Goal: Use online tool/utility: Utilize a website feature to perform a specific function

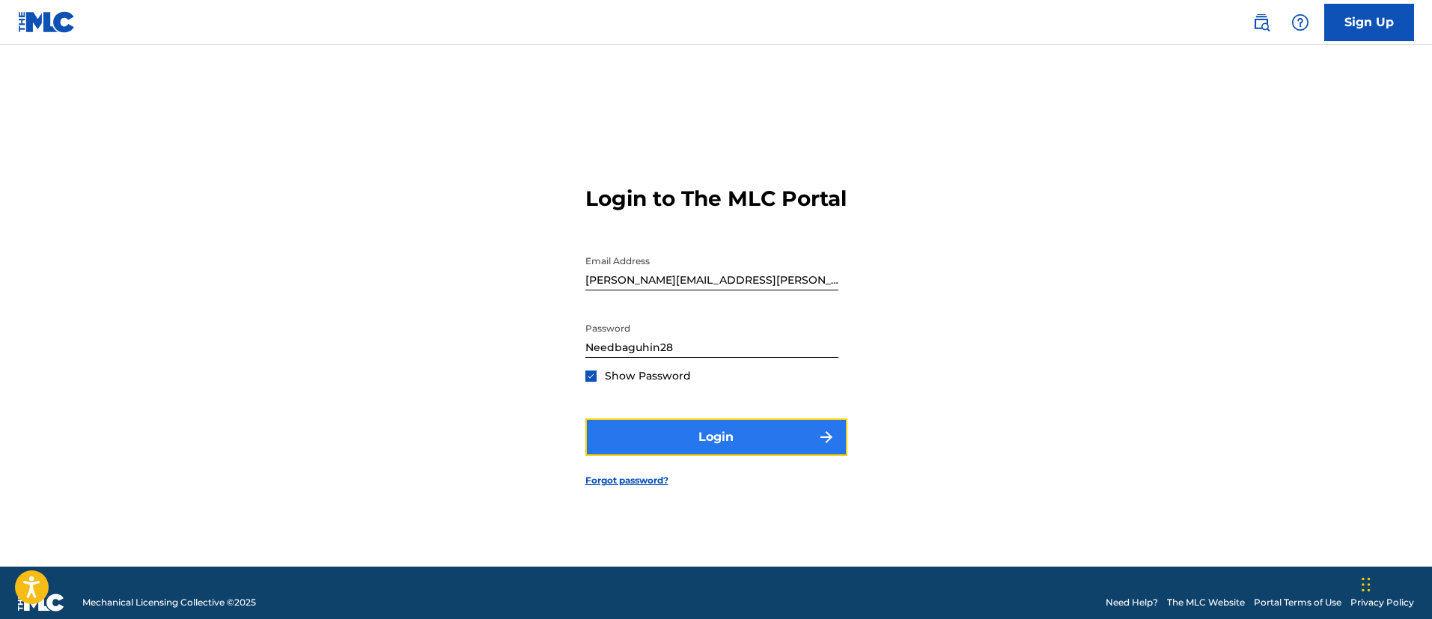
click at [681, 450] on button "Login" at bounding box center [716, 437] width 262 height 37
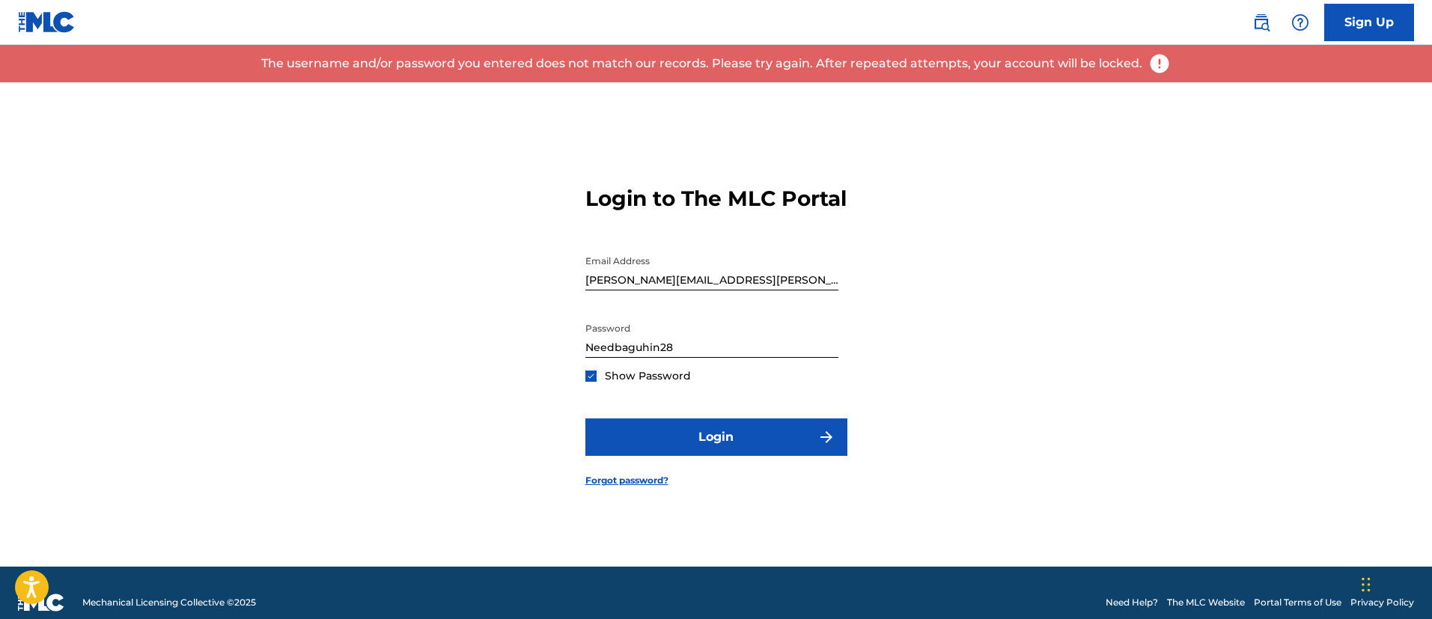
click at [728, 358] on input "Needbaguhin28" at bounding box center [711, 336] width 253 height 43
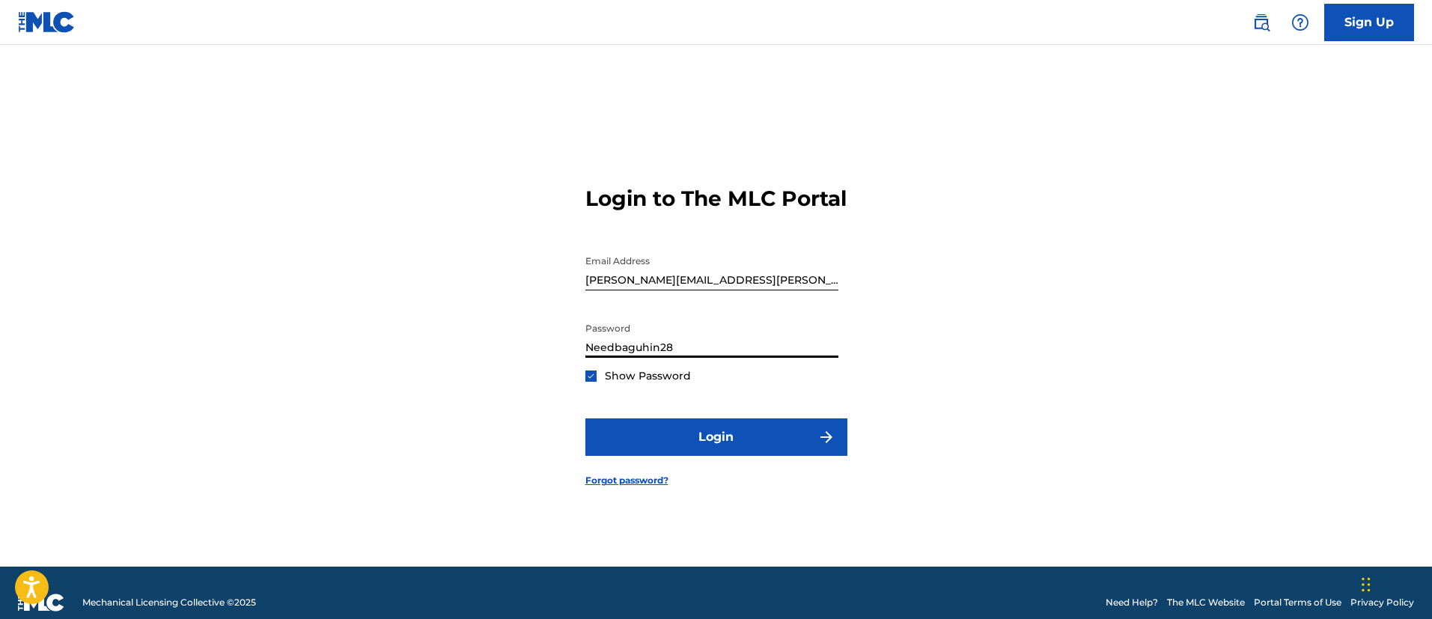
drag, startPoint x: 704, startPoint y: 362, endPoint x: 376, endPoint y: 338, distance: 328.8
click at [386, 335] on div "Login to The MLC Portal Email Address julius.ramos@exploration.io Password Need…" at bounding box center [716, 324] width 1048 height 484
paste input "!"
type input "Needbaguhin28!"
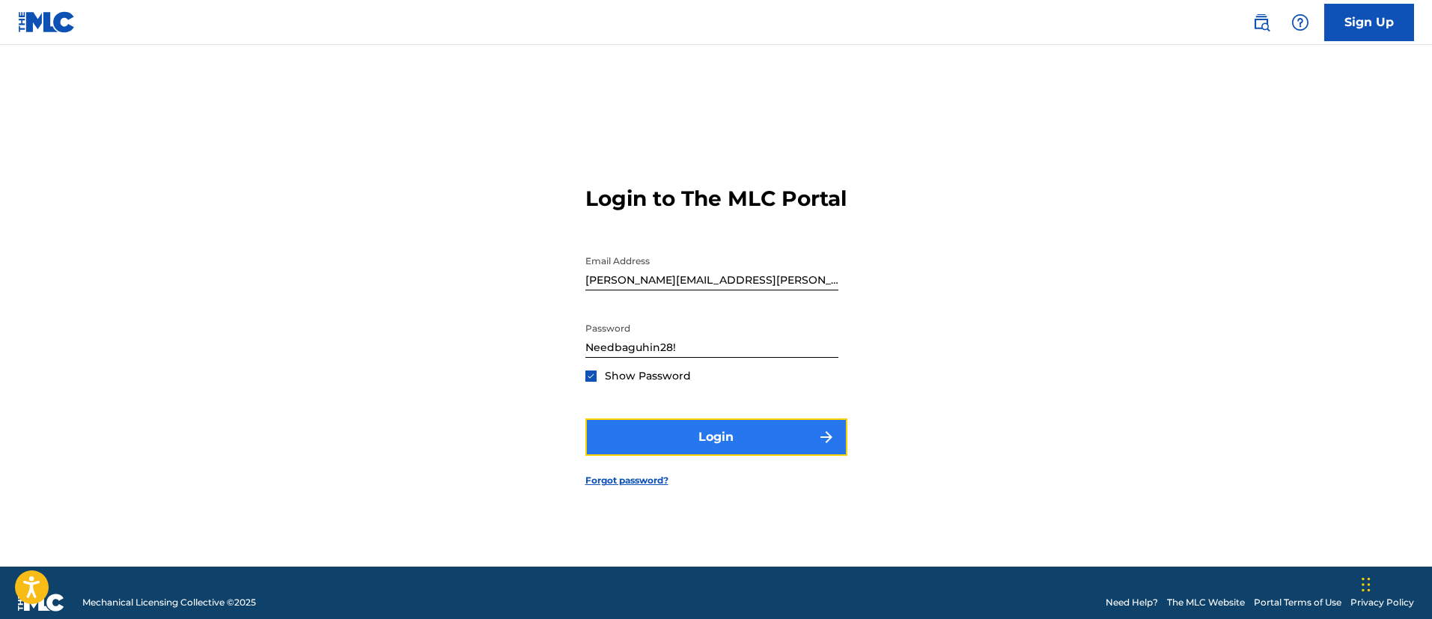
click at [690, 450] on button "Login" at bounding box center [716, 437] width 262 height 37
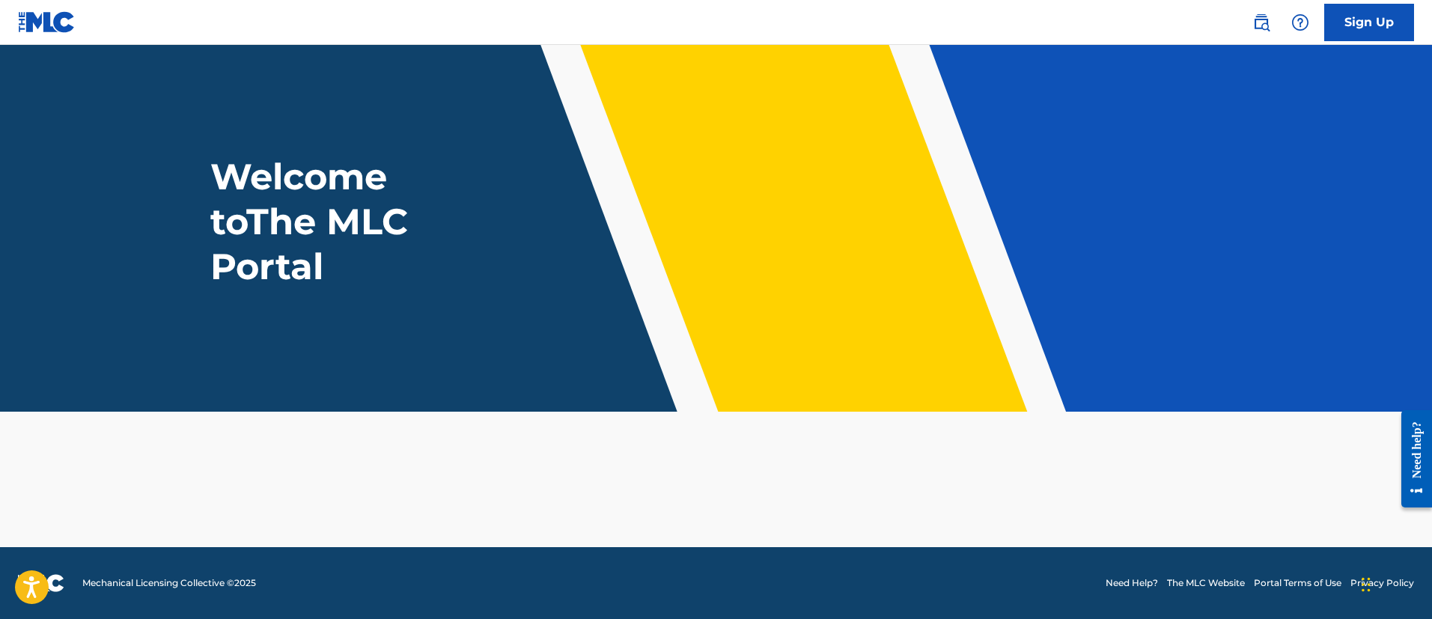
click at [1161, 476] on main "Welcome to The MLC Portal" at bounding box center [716, 296] width 1432 height 502
click at [1252, 485] on main "Welcome to The MLC Portal" at bounding box center [716, 296] width 1432 height 502
click at [1387, 16] on link "Sign Up" at bounding box center [1369, 22] width 90 height 37
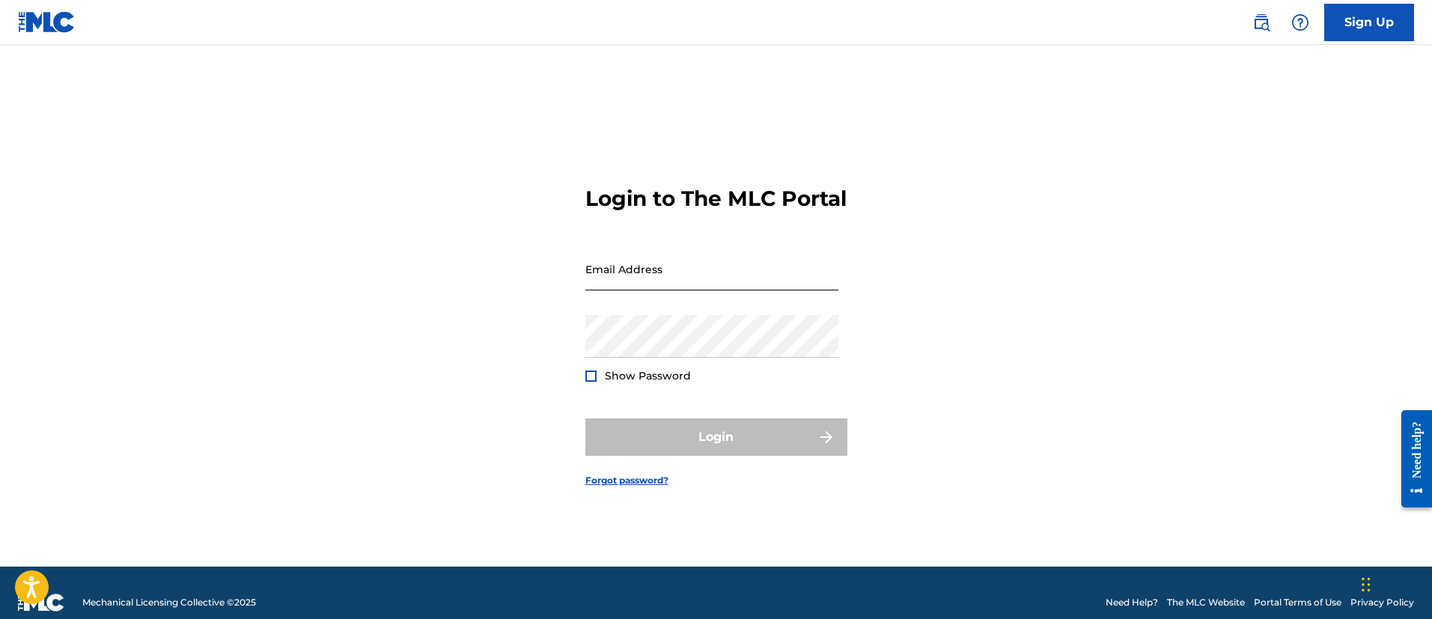
click at [644, 279] on input "Email Address" at bounding box center [711, 269] width 253 height 43
type input "[PERSON_NAME][EMAIL_ADDRESS][PERSON_NAME][DOMAIN_NAME]"
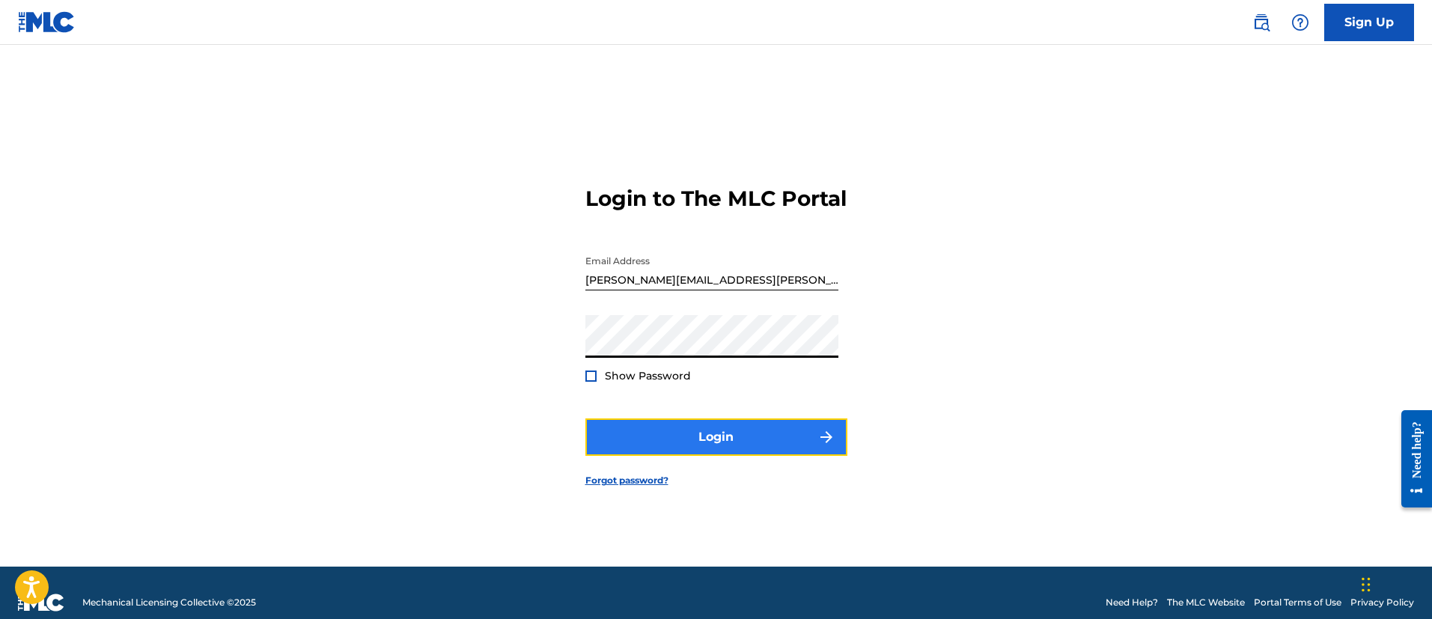
click at [666, 445] on button "Login" at bounding box center [716, 437] width 262 height 37
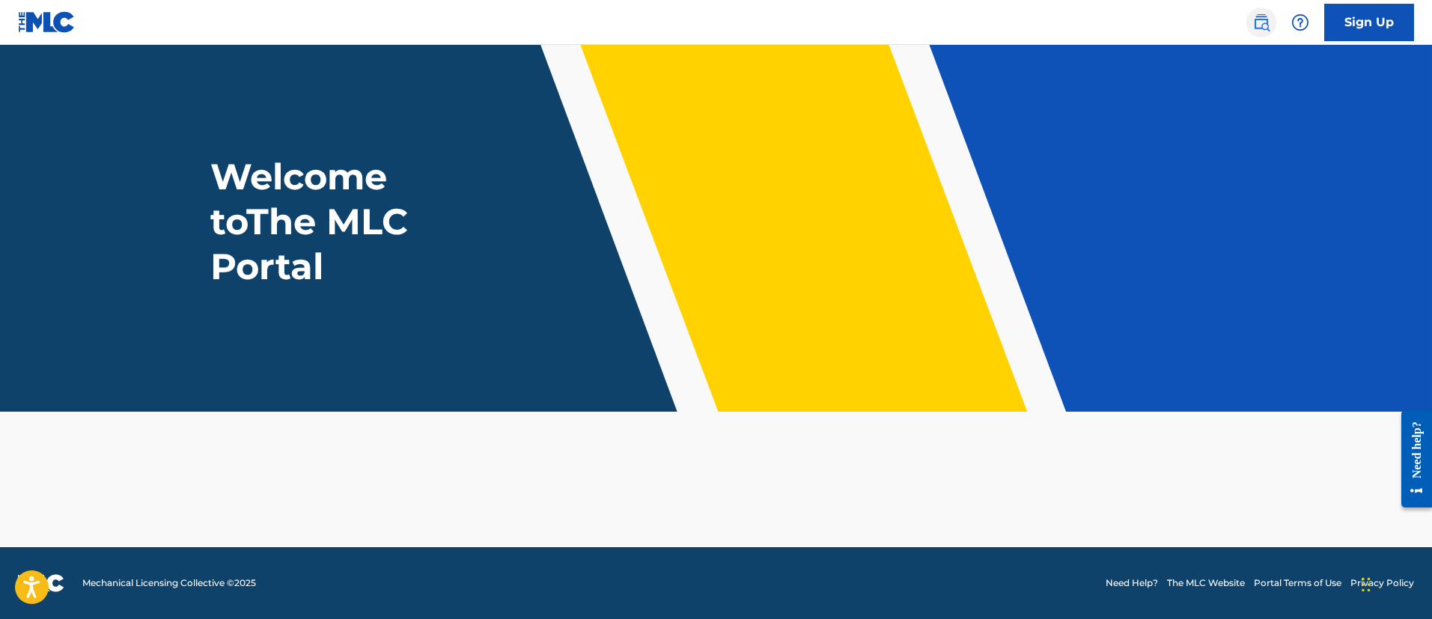
click at [1270, 16] on img at bounding box center [1262, 22] width 18 height 18
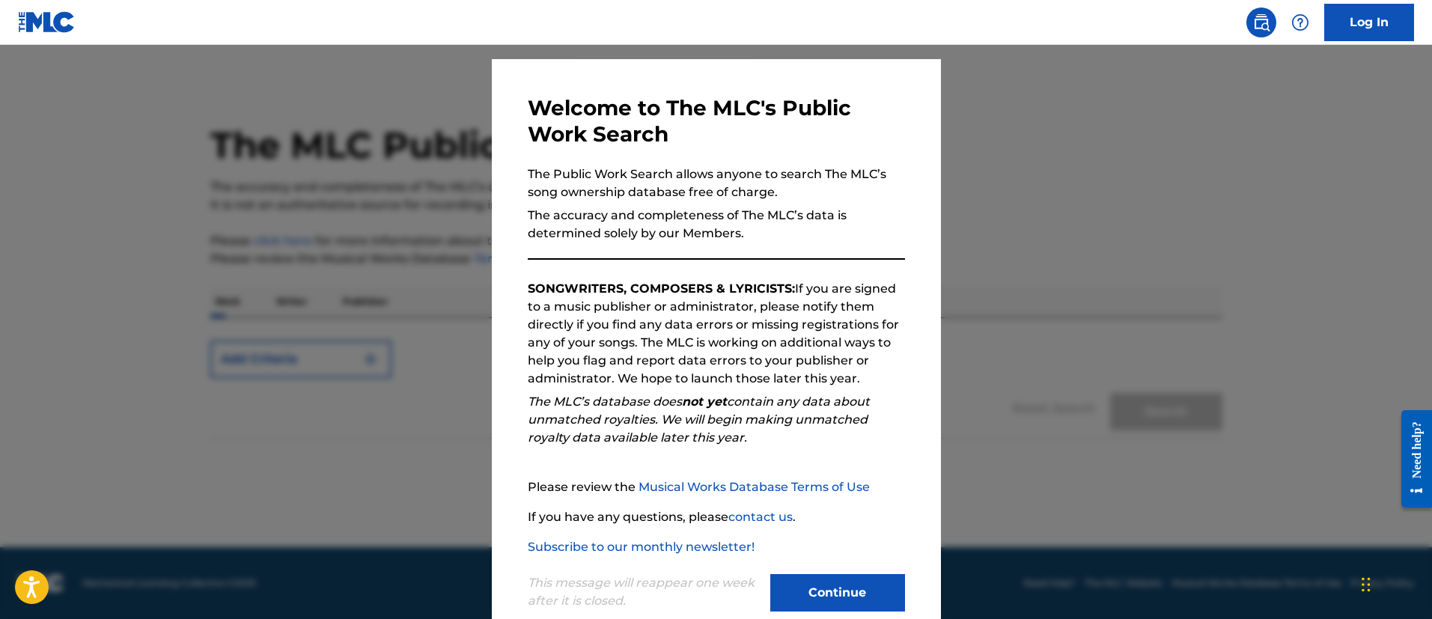
scroll to position [66, 0]
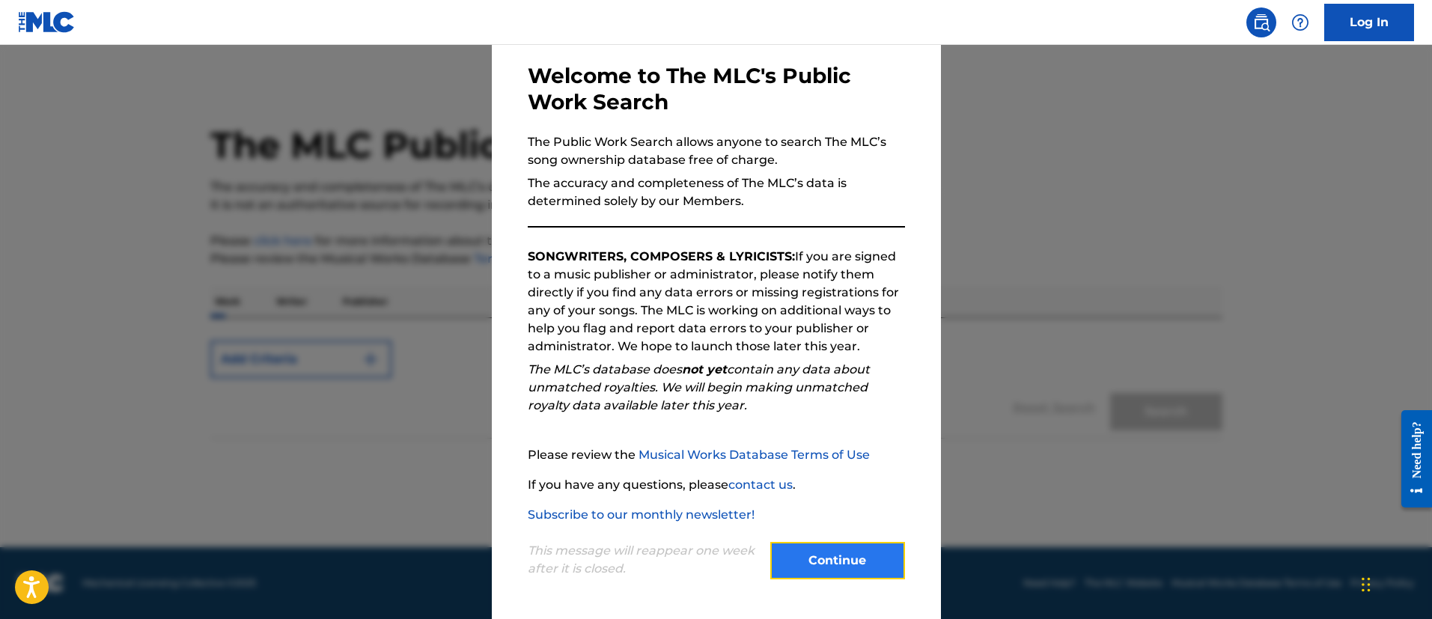
click at [815, 577] on button "Continue" at bounding box center [837, 560] width 135 height 37
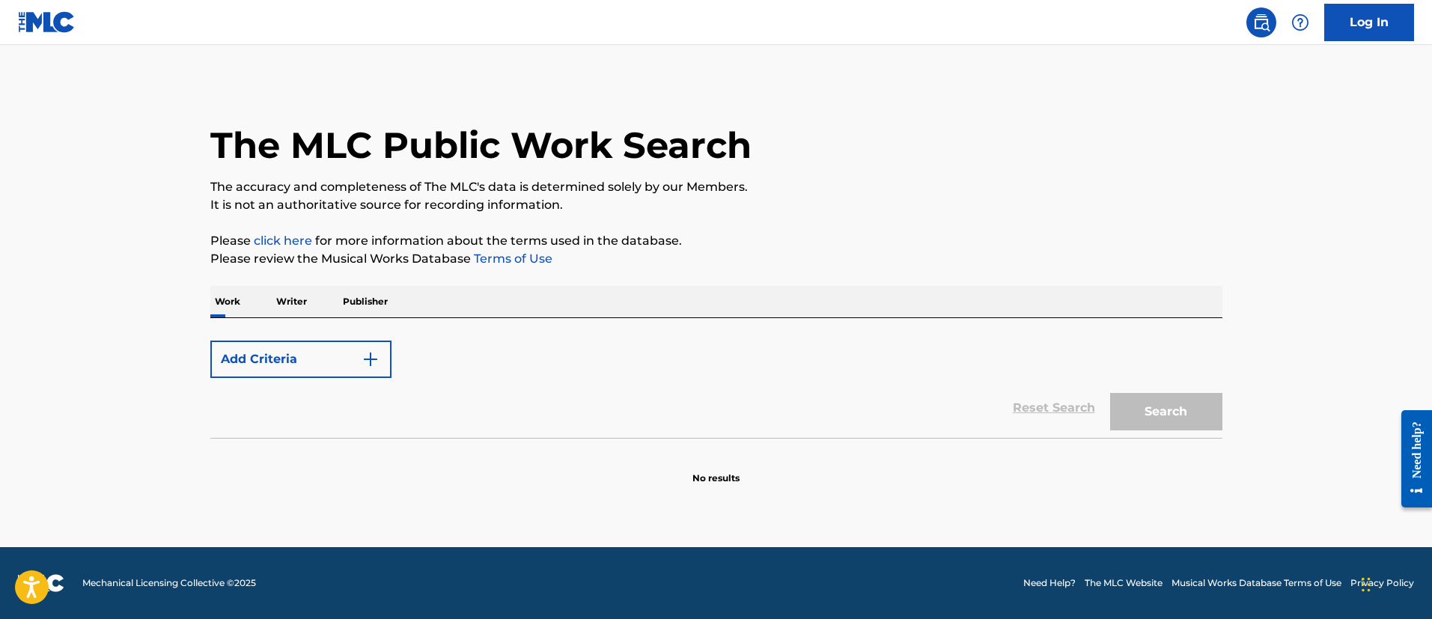
click at [285, 299] on p "Writer" at bounding box center [292, 301] width 40 height 31
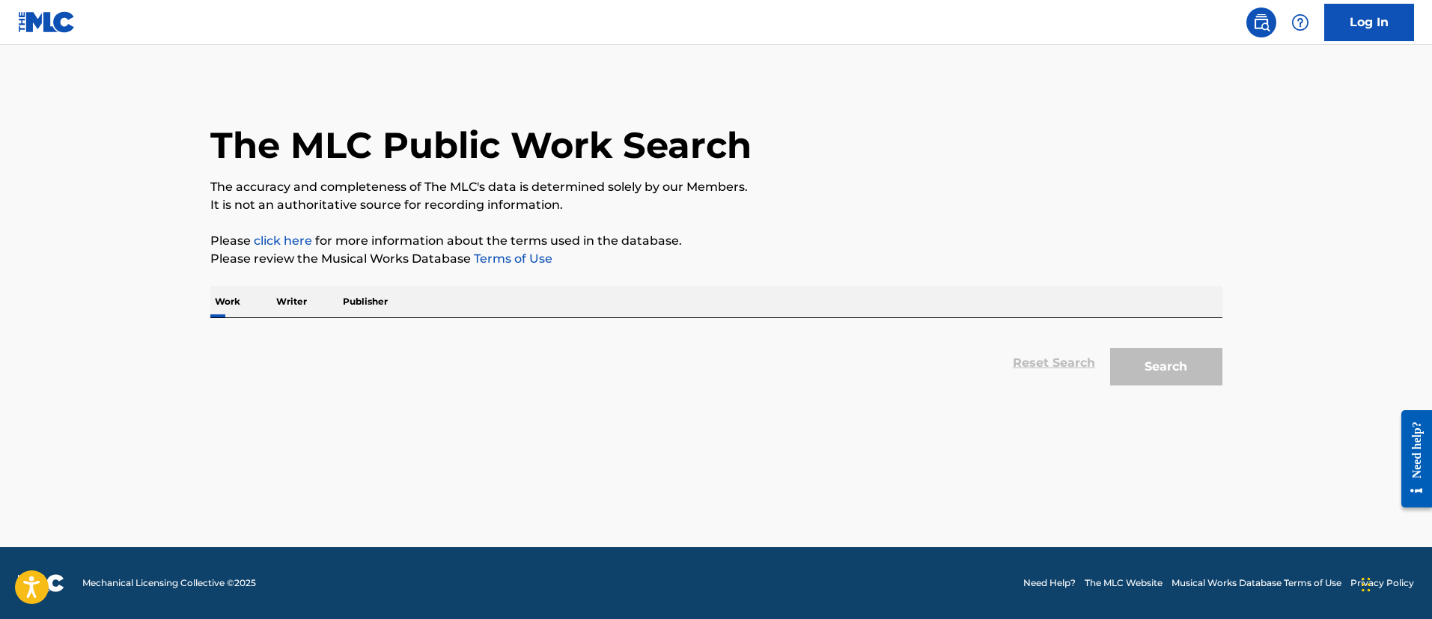
click at [380, 298] on p "Publisher" at bounding box center [365, 301] width 54 height 31
drag, startPoint x: 1284, startPoint y: 182, endPoint x: 860, endPoint y: 7, distance: 458.3
click at [1250, 156] on main "The MLC Public Work Search The accuracy and completeness of The MLC's data is d…" at bounding box center [716, 296] width 1432 height 502
click at [61, 25] on img at bounding box center [47, 22] width 58 height 22
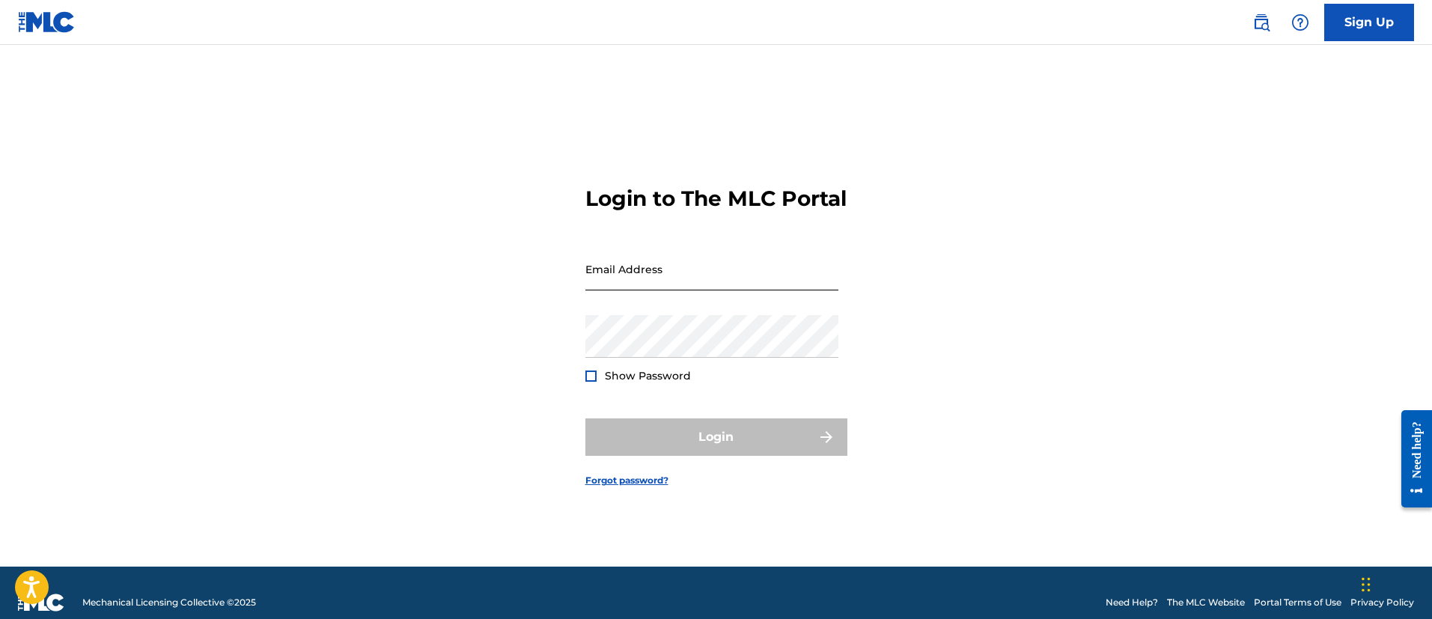
click at [644, 290] on input "Email Address" at bounding box center [711, 269] width 253 height 43
type input "[PERSON_NAME][EMAIL_ADDRESS][PERSON_NAME][DOMAIN_NAME]"
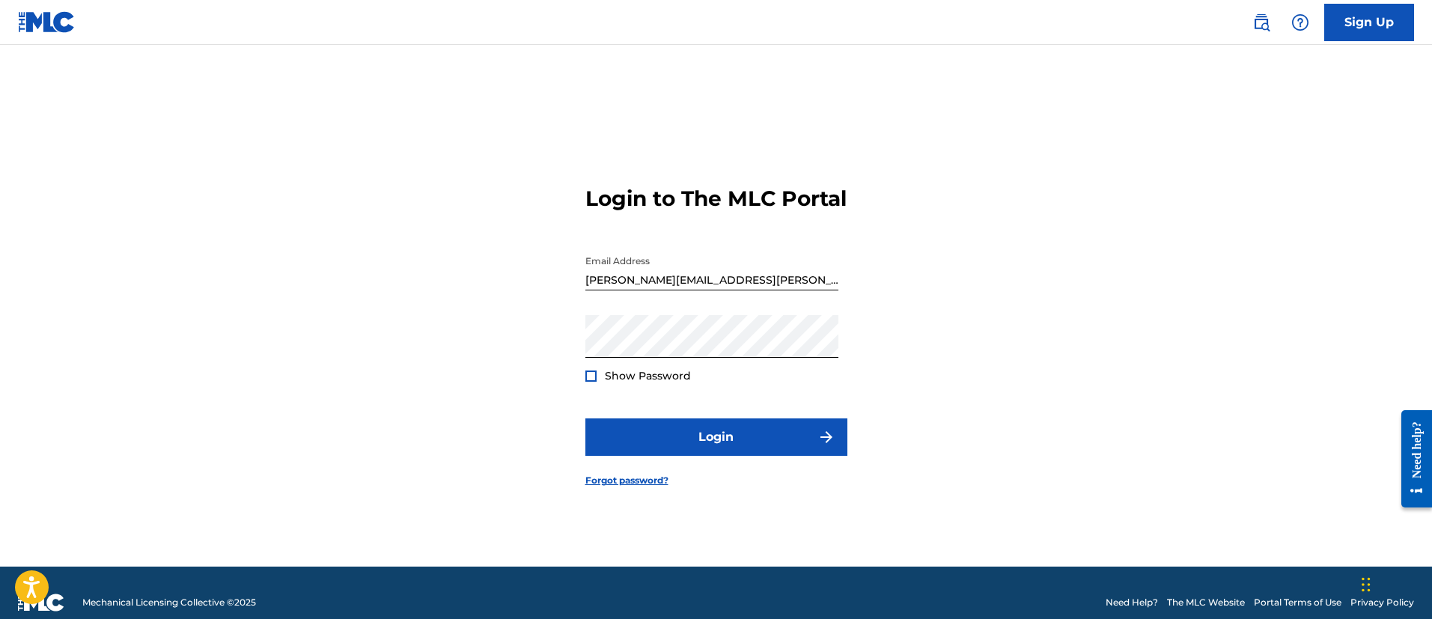
click at [591, 382] on div at bounding box center [590, 376] width 11 height 11
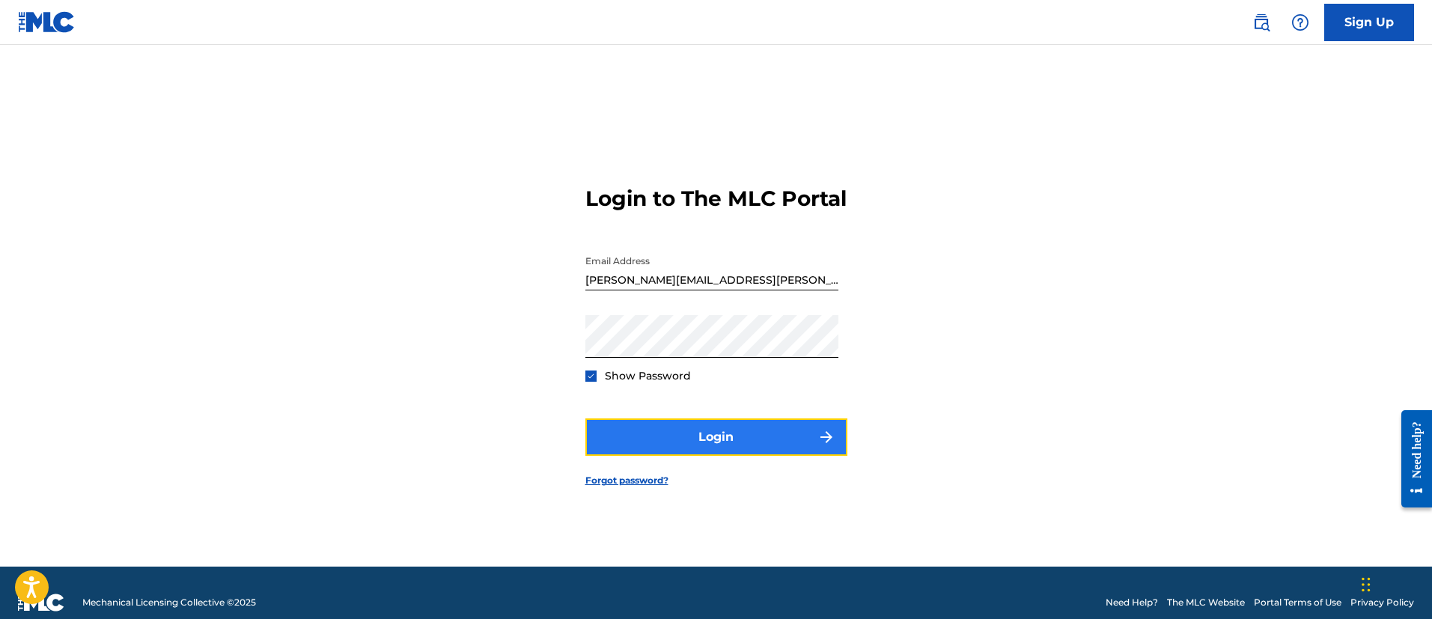
click at [770, 456] on button "Login" at bounding box center [716, 437] width 262 height 37
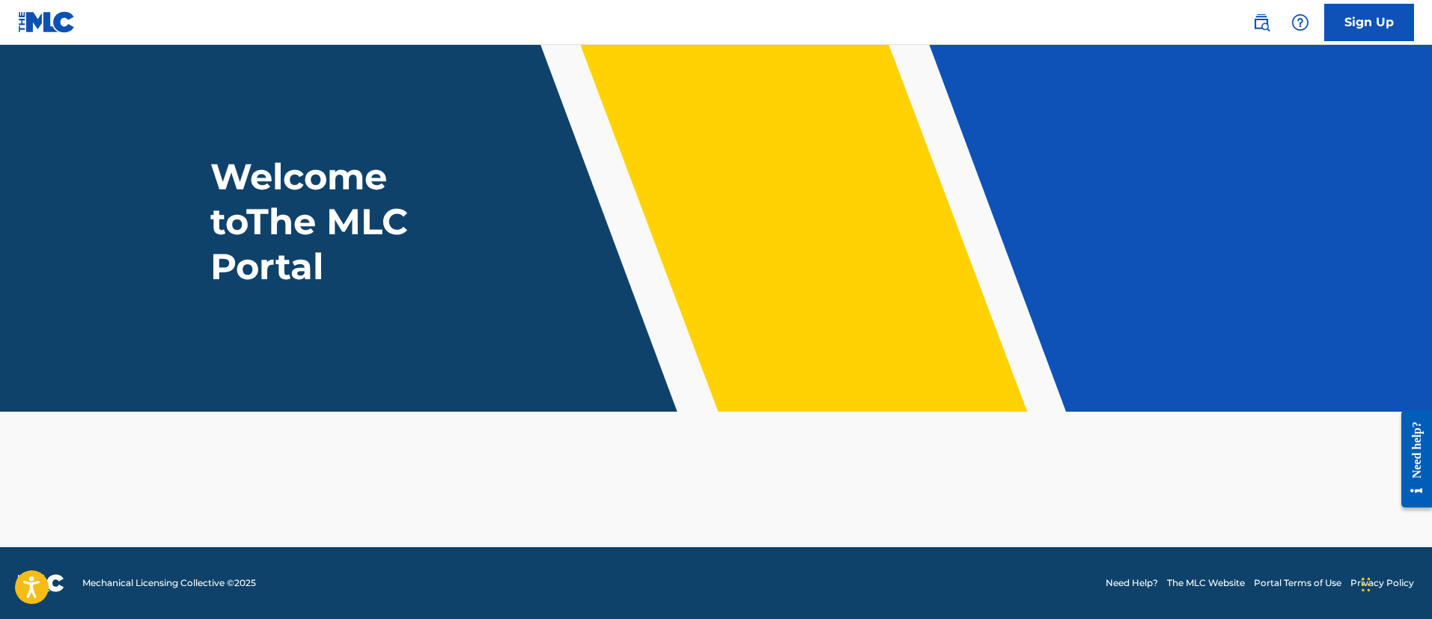
click at [1117, 440] on main "Welcome to The MLC Portal" at bounding box center [716, 296] width 1432 height 502
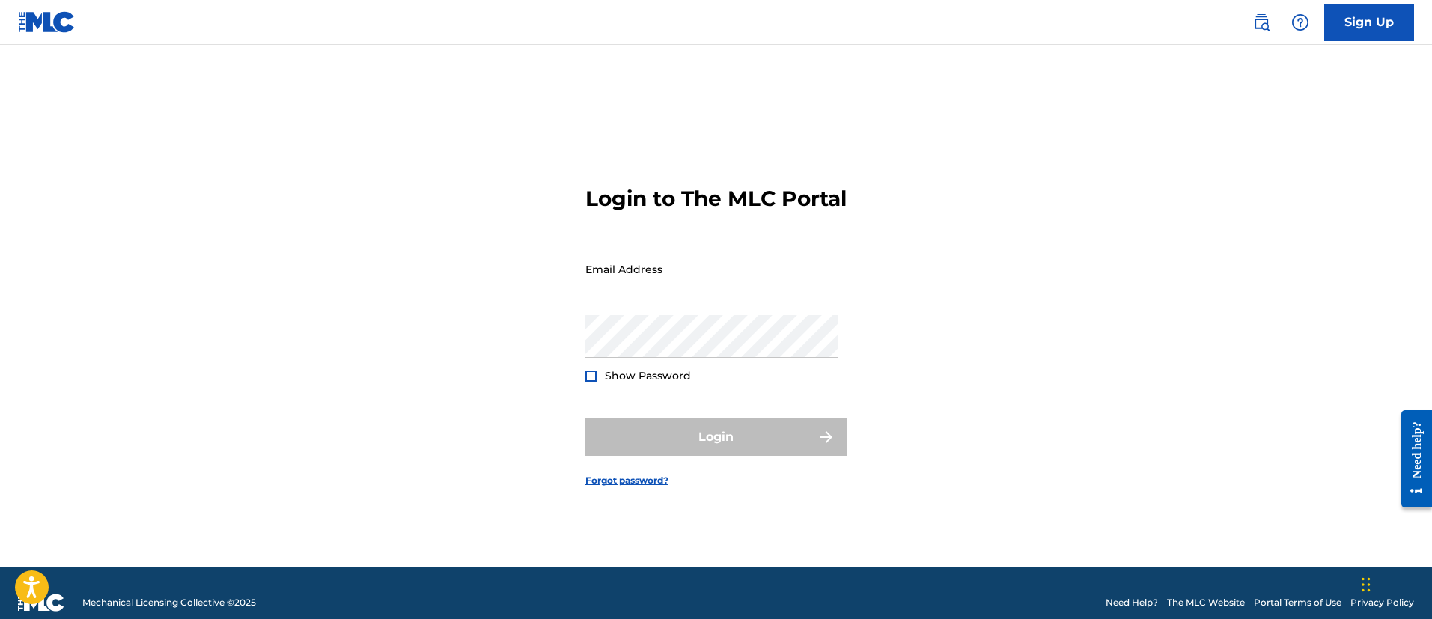
click at [1050, 343] on div "Login to The MLC Portal Email Address Password Show Password Login Forgot passw…" at bounding box center [716, 324] width 1048 height 484
click at [655, 282] on input "Email Address" at bounding box center [711, 269] width 253 height 43
click at [1071, 381] on div "Login to The MLC Portal Email Address Password Show Password Login Forgot passw…" at bounding box center [716, 324] width 1048 height 484
click at [34, 23] on img at bounding box center [47, 22] width 58 height 22
click at [632, 290] on input "Email Address" at bounding box center [711, 269] width 253 height 43
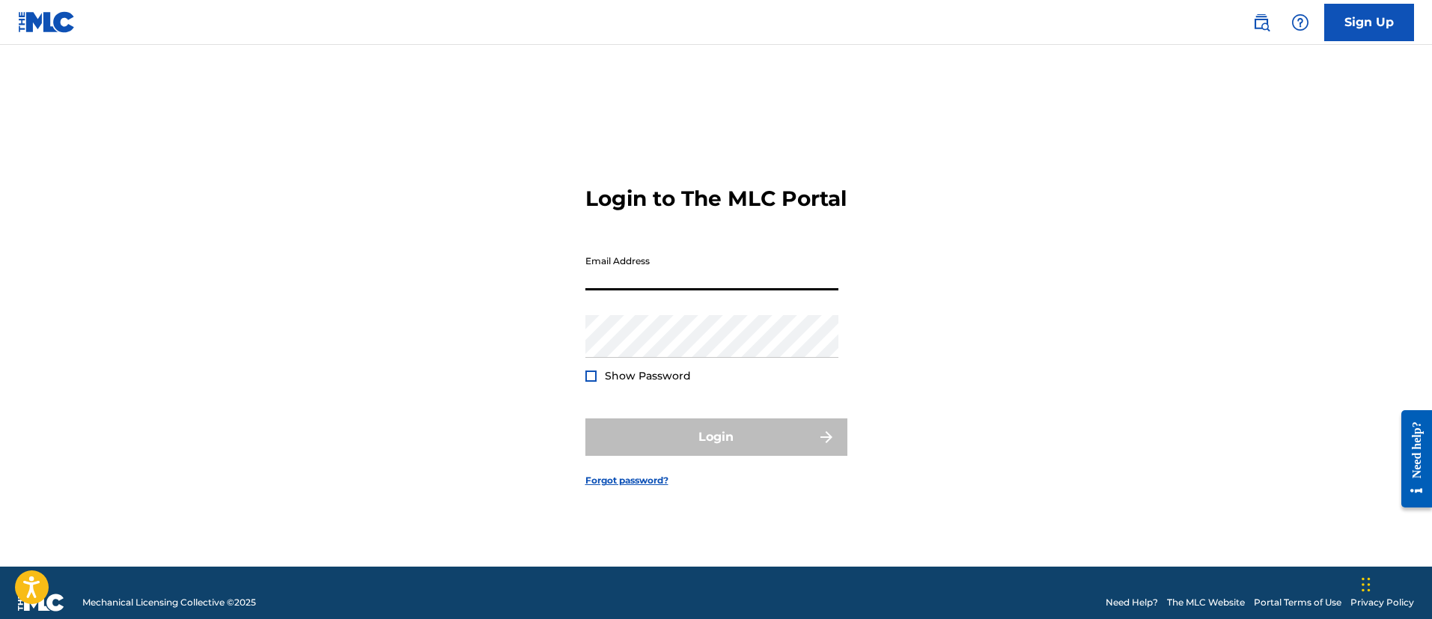
type input "[PERSON_NAME][EMAIL_ADDRESS][PERSON_NAME][DOMAIN_NAME]"
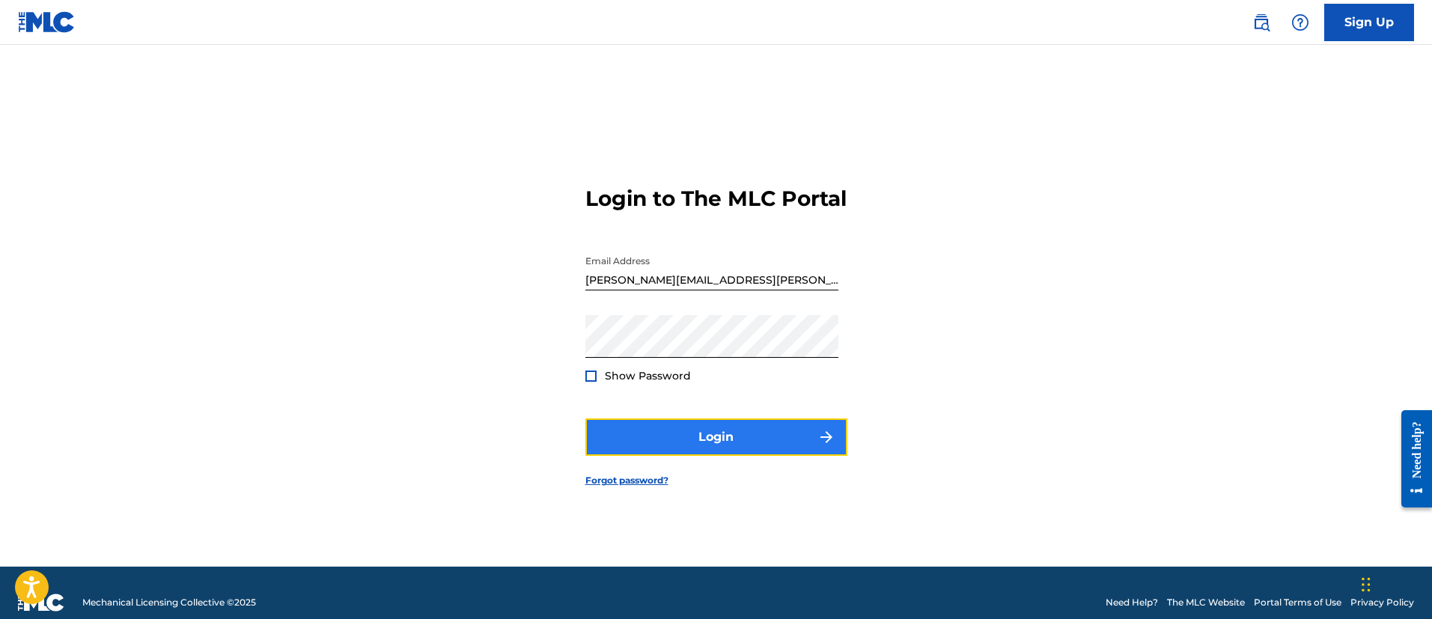
click at [660, 454] on button "Login" at bounding box center [716, 437] width 262 height 37
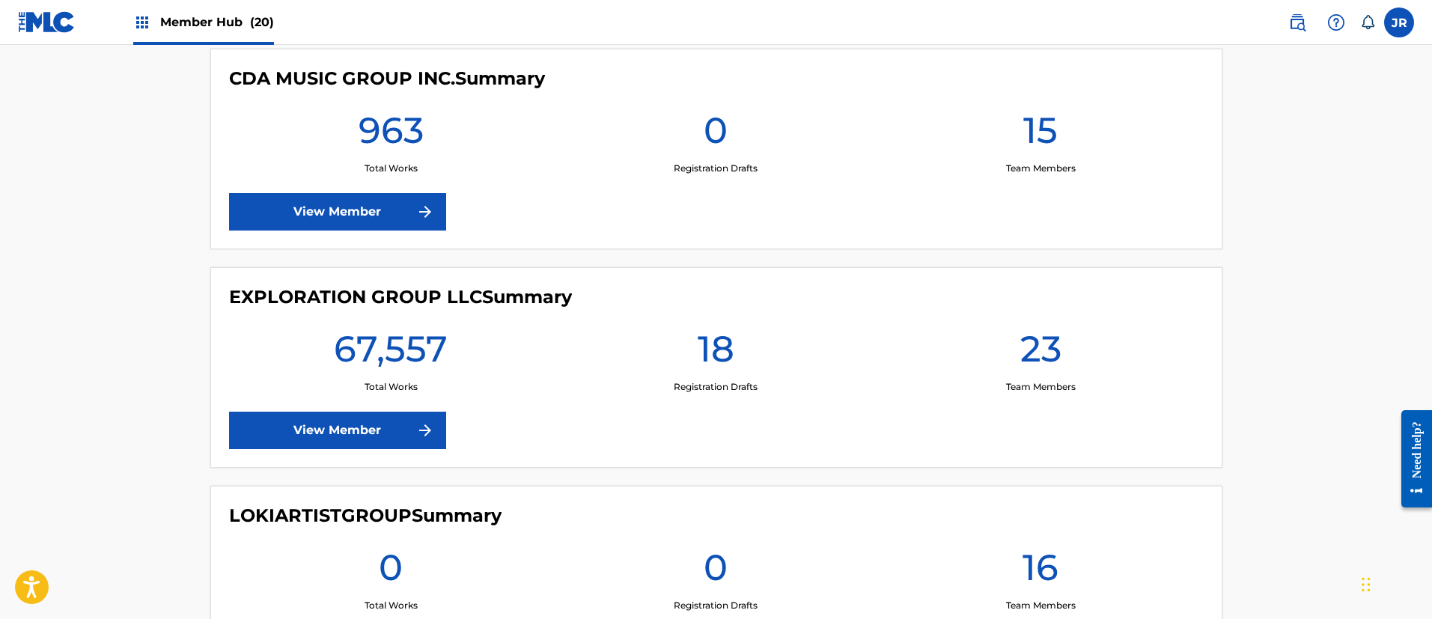
scroll to position [1909, 0]
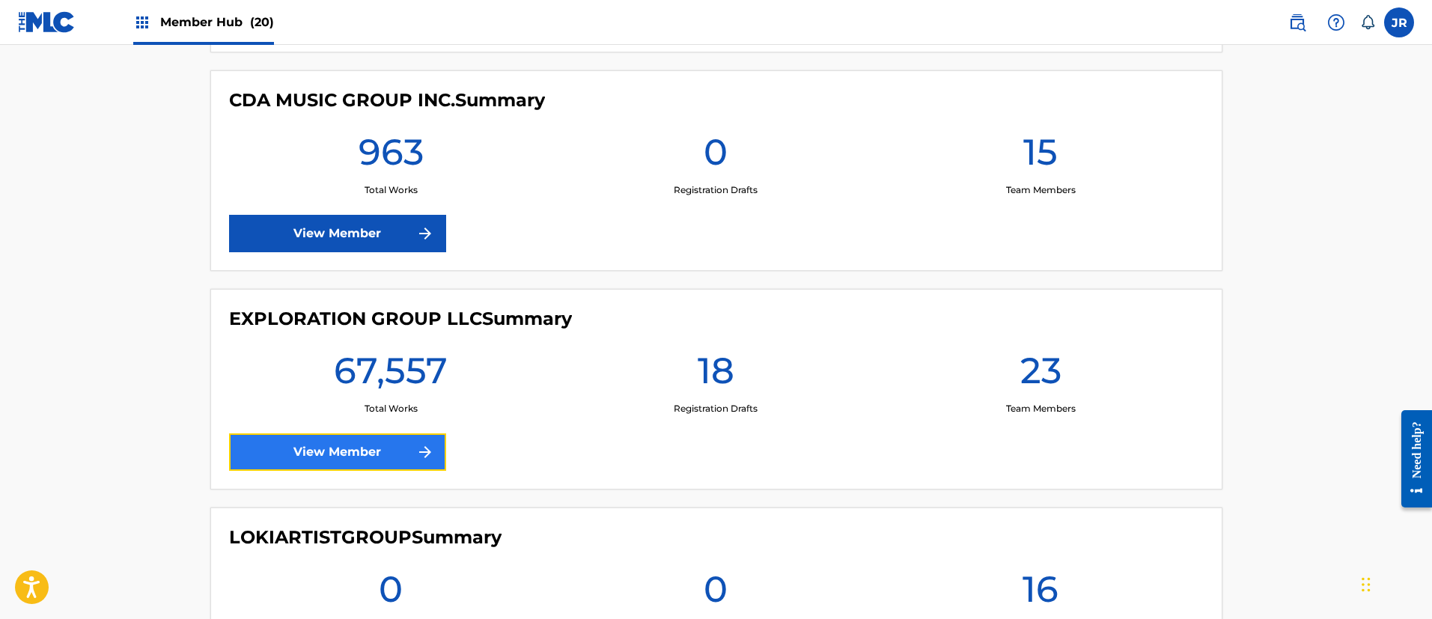
click at [327, 442] on link "View Member" at bounding box center [337, 451] width 217 height 37
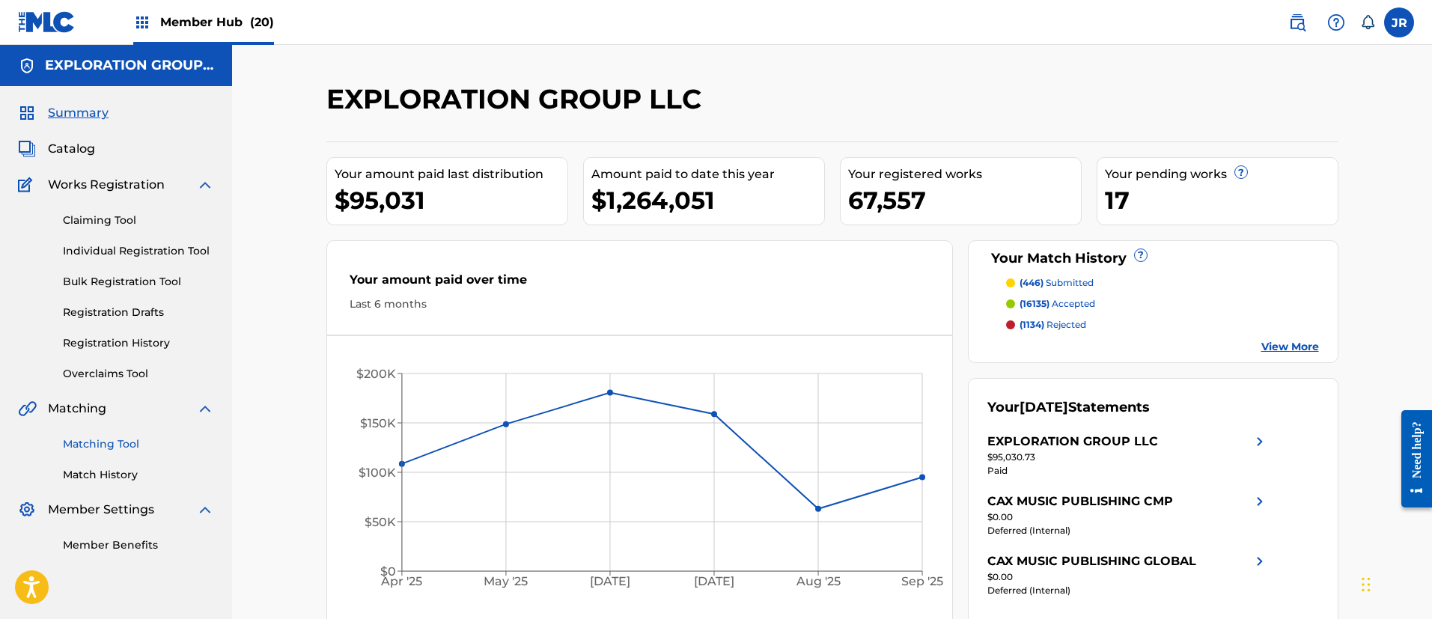
click at [99, 443] on link "Matching Tool" at bounding box center [138, 444] width 151 height 16
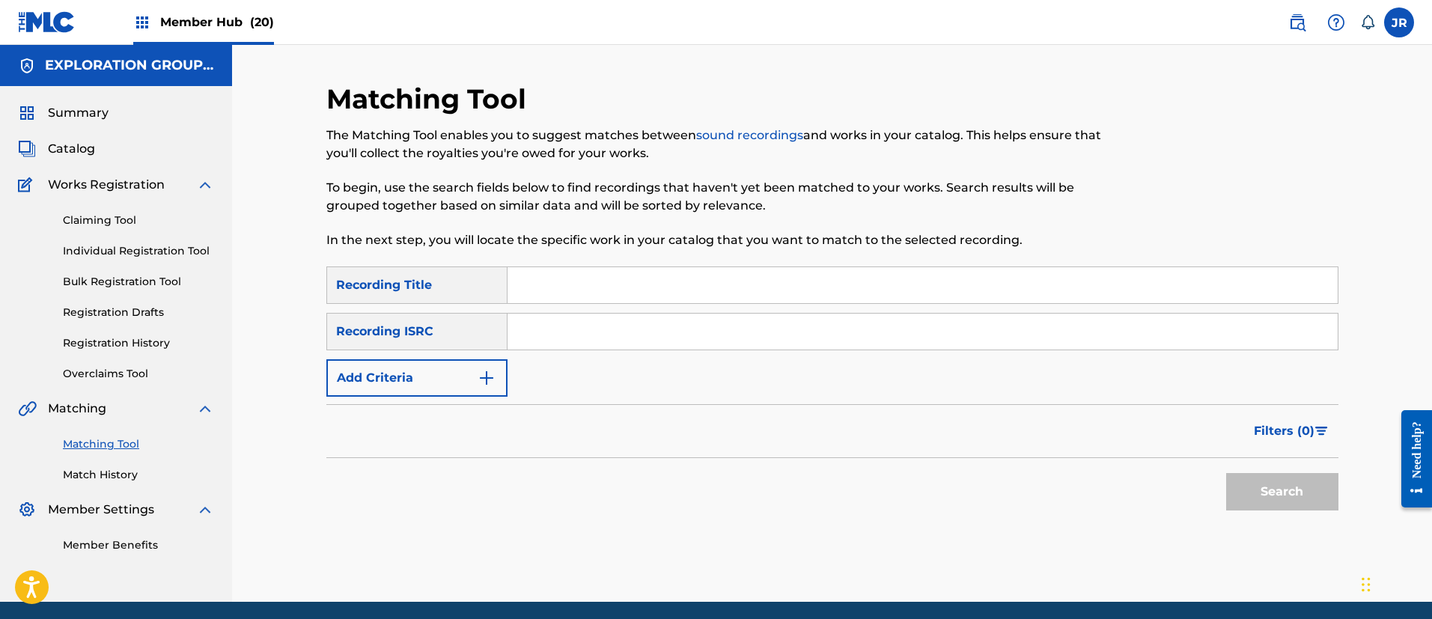
click at [607, 293] on input "Search Form" at bounding box center [923, 285] width 830 height 36
paste input "Heartful Funks"
type input "Heartful Funks"
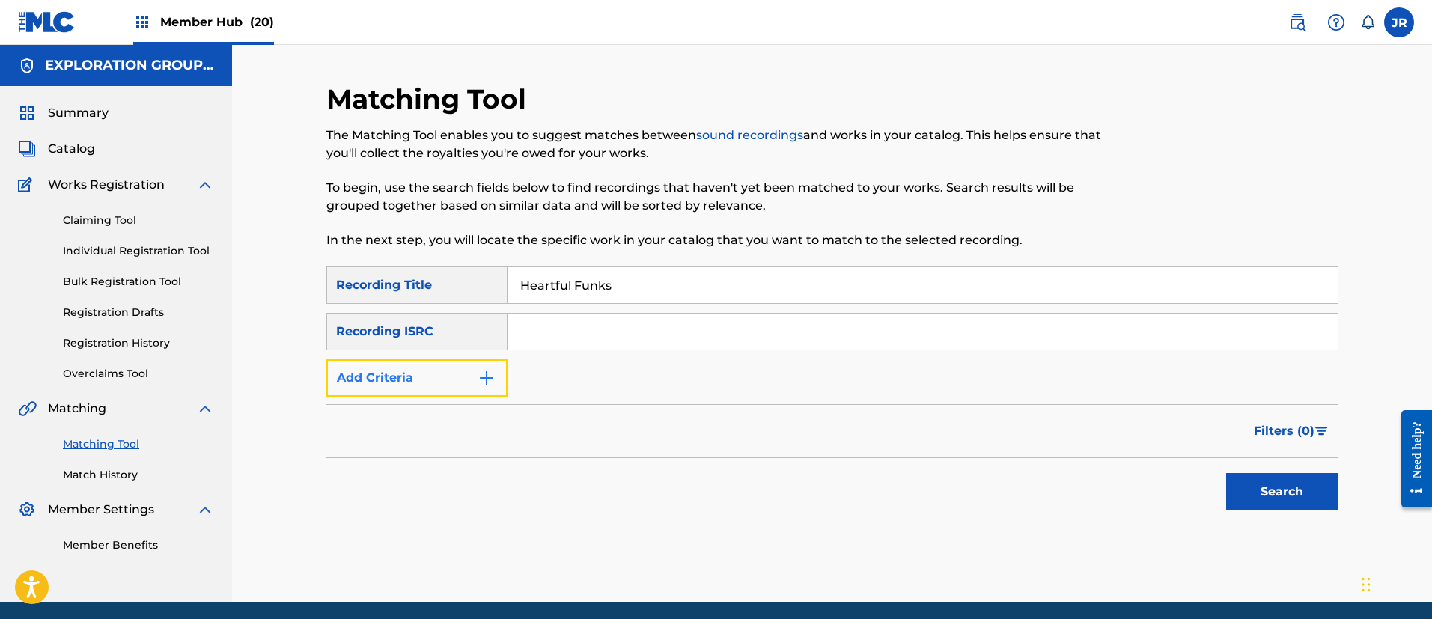
click at [496, 386] on button "Add Criteria" at bounding box center [416, 377] width 181 height 37
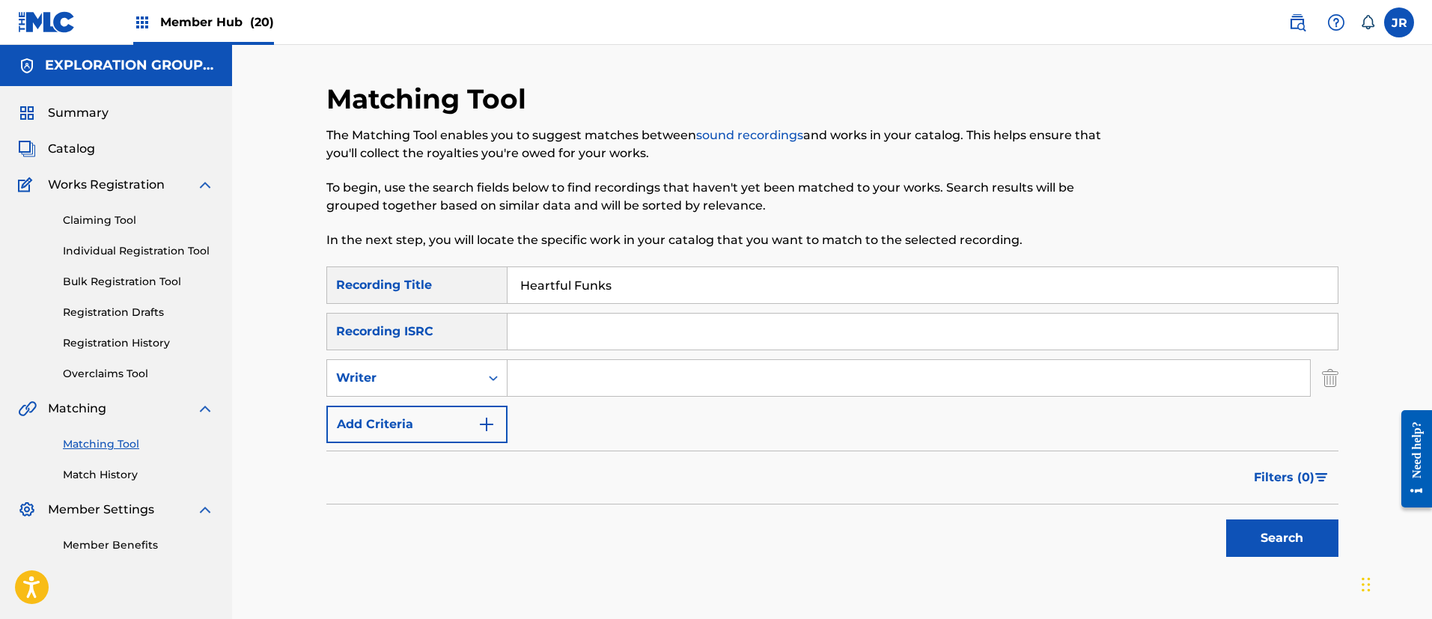
click at [548, 391] on input "Search Form" at bounding box center [909, 378] width 803 height 36
paste input "Funks Heartful"
type input "Funks Heartful"
click at [1245, 526] on button "Search" at bounding box center [1282, 538] width 112 height 37
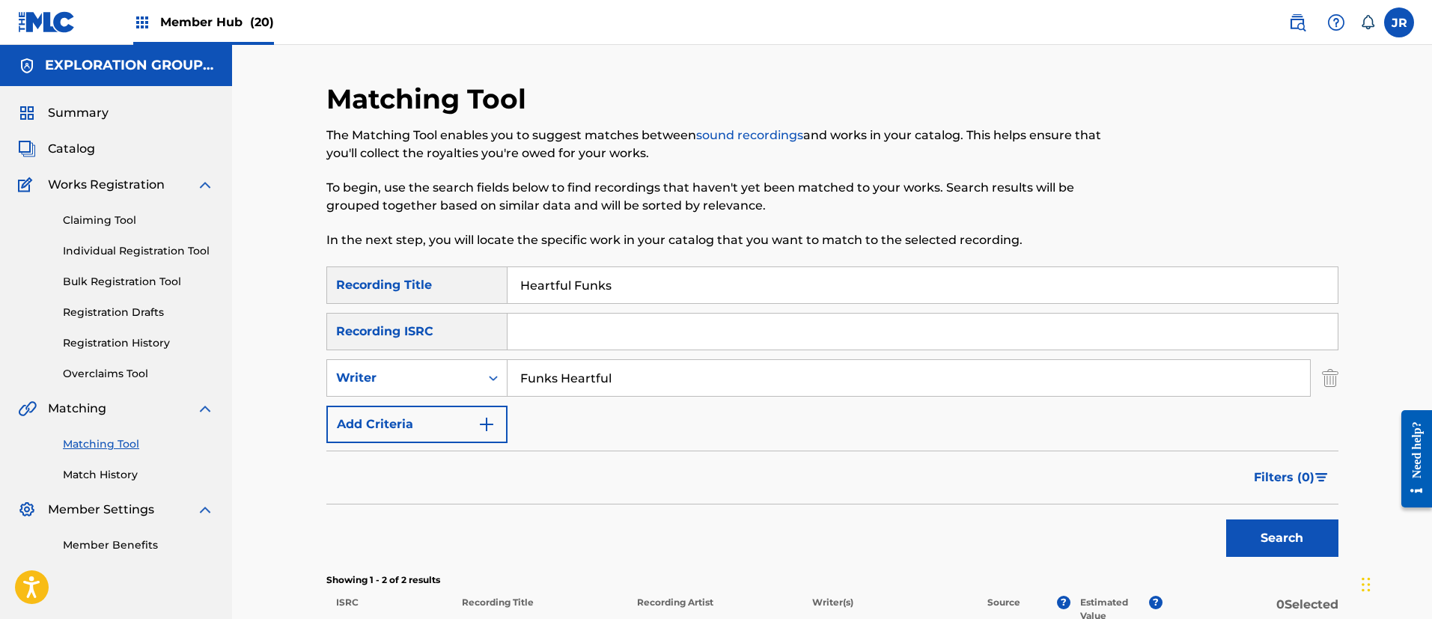
drag, startPoint x: 653, startPoint y: 286, endPoint x: 334, endPoint y: 275, distance: 319.1
click at [367, 278] on div "SearchWithCriteria2b513b3a-c8ad-4892-a476-7bf52b05ec3a Recording Title Heartful…" at bounding box center [832, 285] width 1012 height 37
paste input "Give Me Your Clap"
type input "Give Me Your Clap"
drag, startPoint x: 674, startPoint y: 371, endPoint x: 293, endPoint y: 389, distance: 380.8
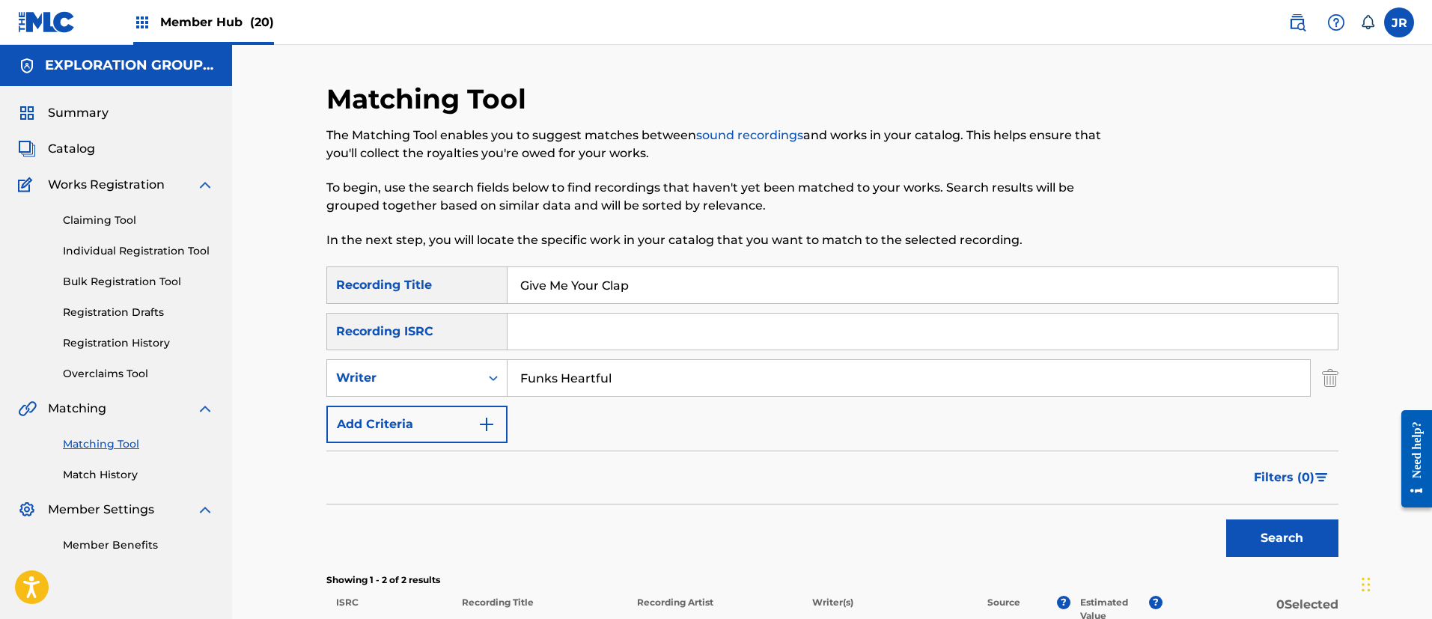
click at [337, 390] on div "SearchWithCriteria9fde6d1e-0611-40f5-a365-b63310fcc991 Writer Funks Heartful" at bounding box center [832, 377] width 1012 height 37
paste input "Heartful Funks"
type input "Heartful Funks"
click at [1238, 540] on button "Search" at bounding box center [1282, 538] width 112 height 37
click at [496, 428] on button "Add Criteria" at bounding box center [416, 424] width 181 height 37
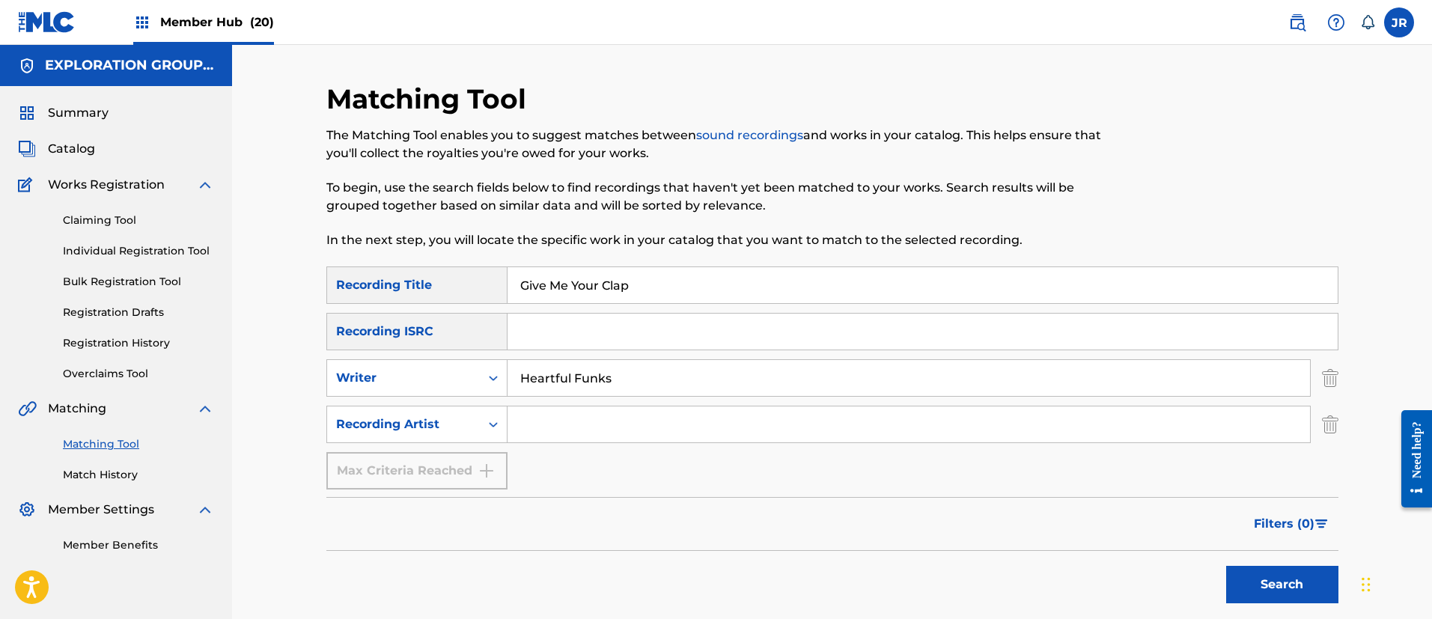
click at [493, 480] on div "Max Criteria Reached" at bounding box center [416, 470] width 181 height 37
click at [487, 474] on div "Max Criteria Reached" at bounding box center [416, 470] width 181 height 37
click at [496, 419] on icon "Search Form" at bounding box center [493, 424] width 15 height 15
click at [489, 379] on icon "Search Form" at bounding box center [493, 378] width 15 height 15
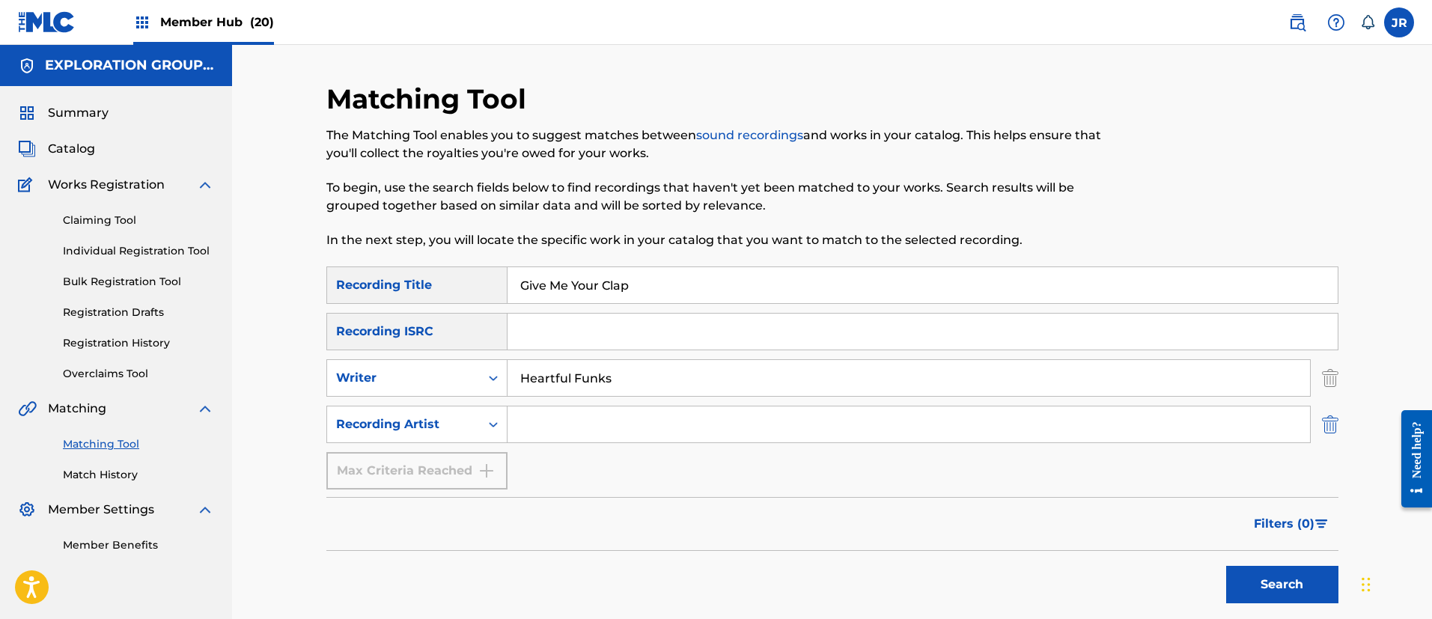
click at [1327, 430] on img "Search Form" at bounding box center [1330, 424] width 16 height 37
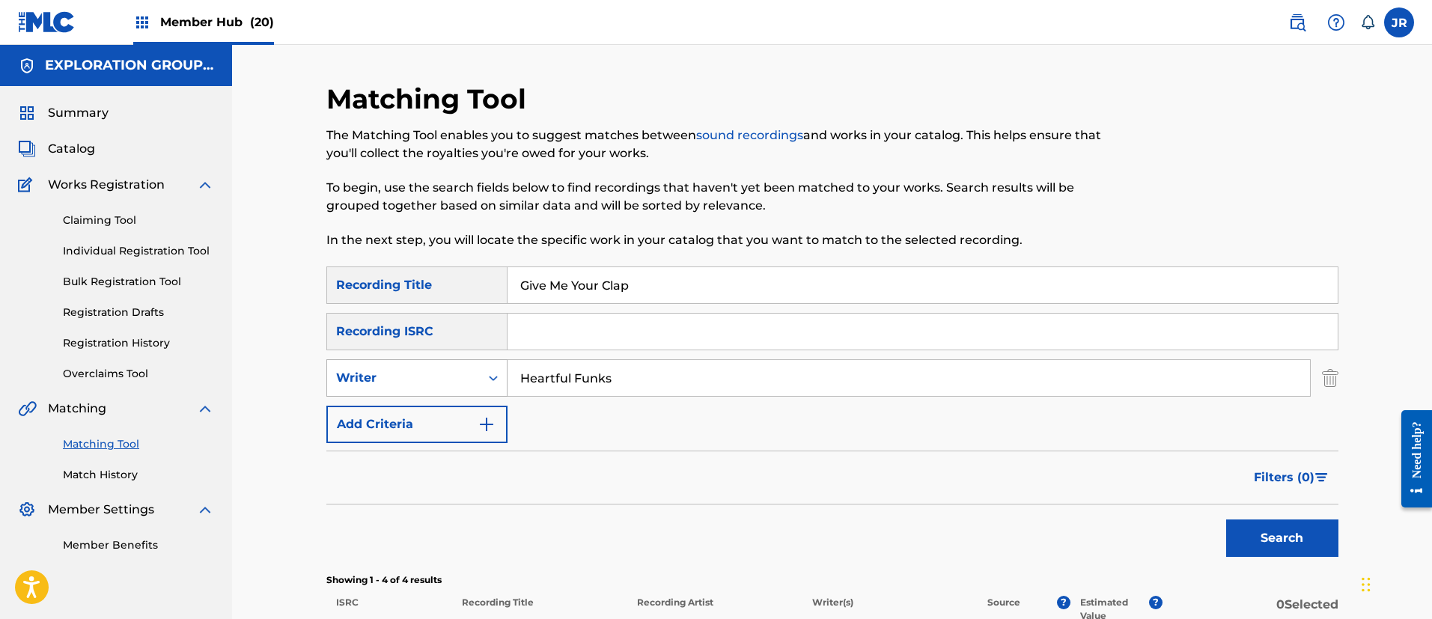
click at [494, 380] on icon "Search Form" at bounding box center [493, 378] width 15 height 15
click at [494, 379] on icon "Search Form" at bounding box center [493, 378] width 15 height 15
click at [1326, 387] on img "Search Form" at bounding box center [1330, 377] width 16 height 37
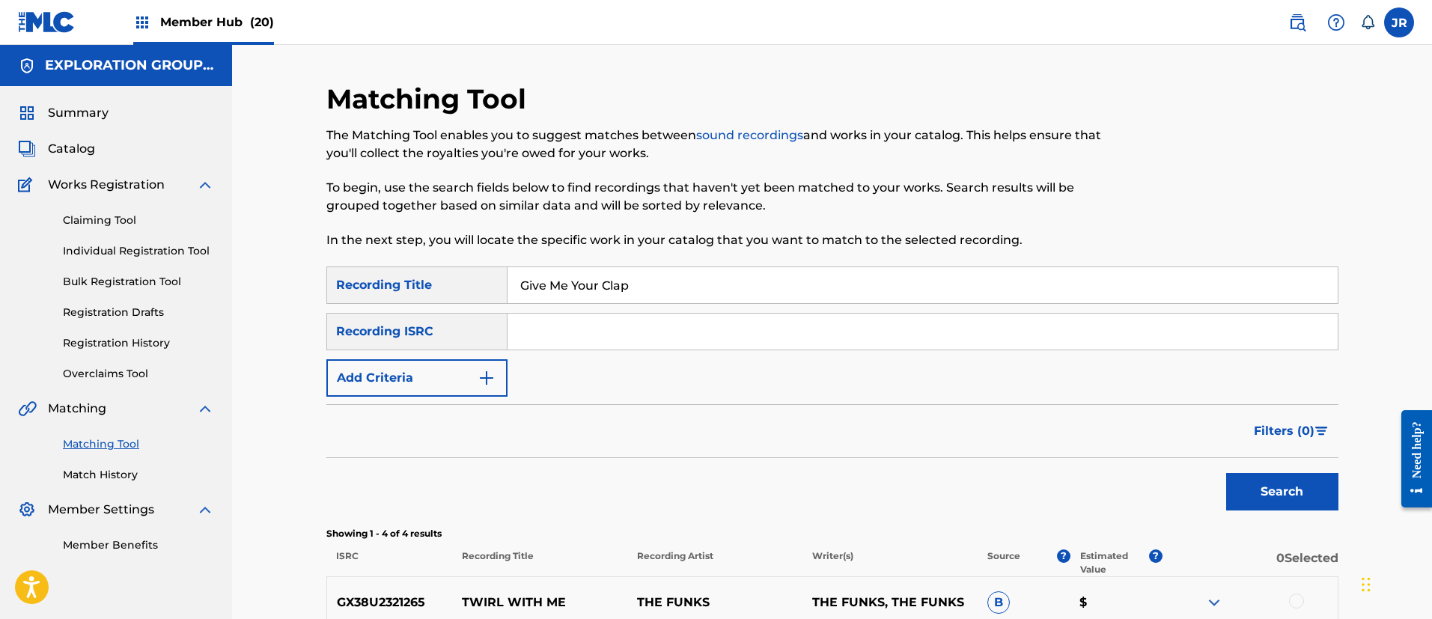
click at [781, 294] on input "Give Me Your Clap" at bounding box center [923, 285] width 830 height 36
paste input "JPZ921314357"
type input "JPZ921314357"
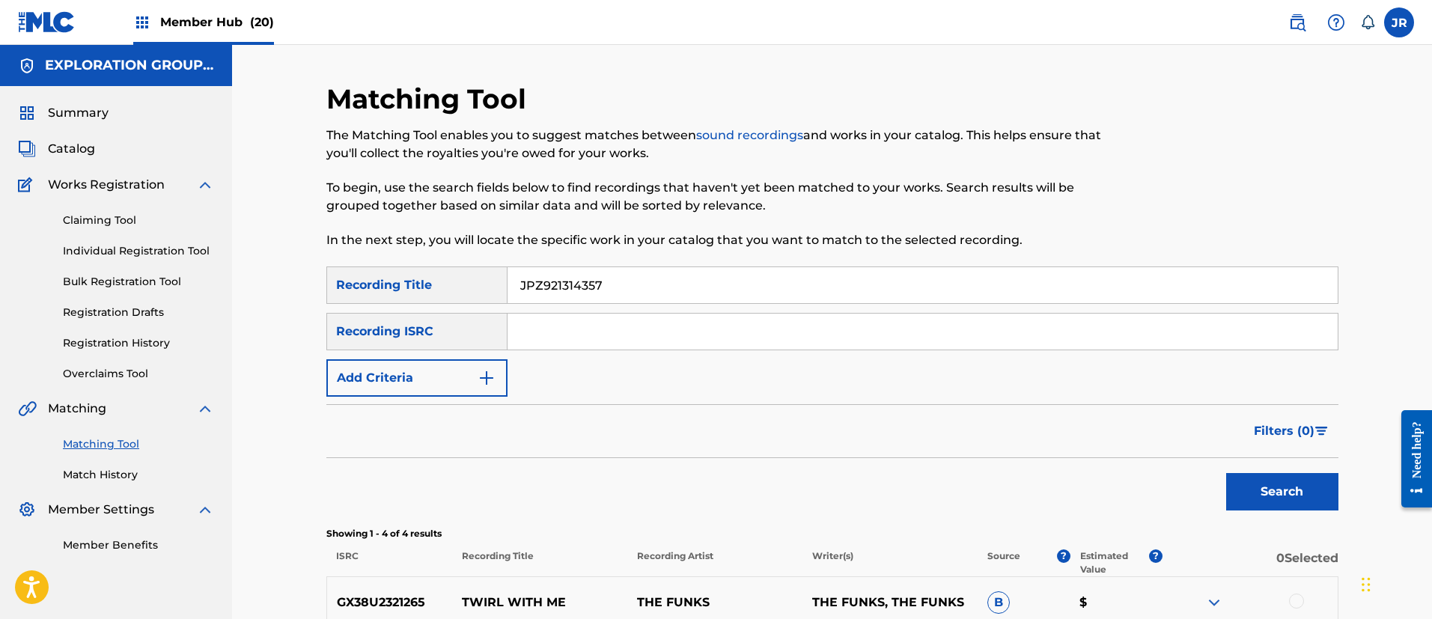
click at [584, 335] on input "Search Form" at bounding box center [923, 332] width 830 height 36
paste input "JPZ921314357"
type input "JPZ921314357"
click at [648, 287] on input "JPZ921314357" at bounding box center [923, 285] width 830 height 36
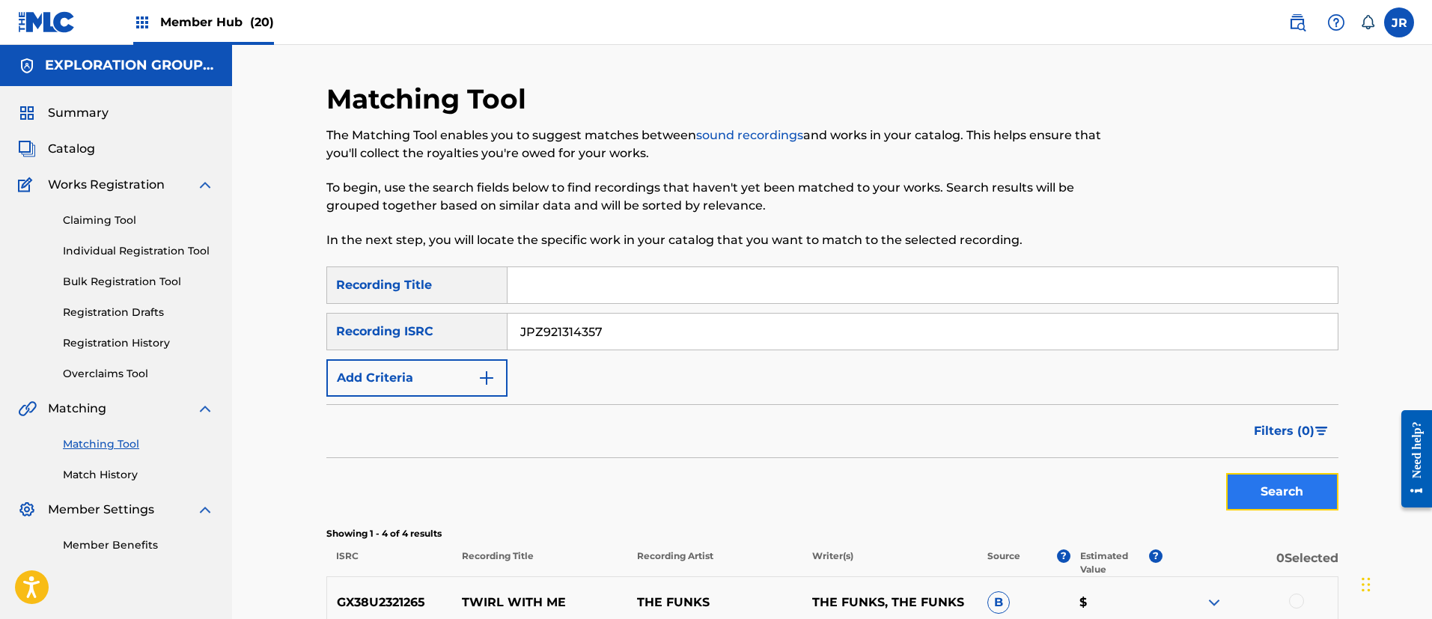
click at [1292, 483] on button "Search" at bounding box center [1282, 491] width 112 height 37
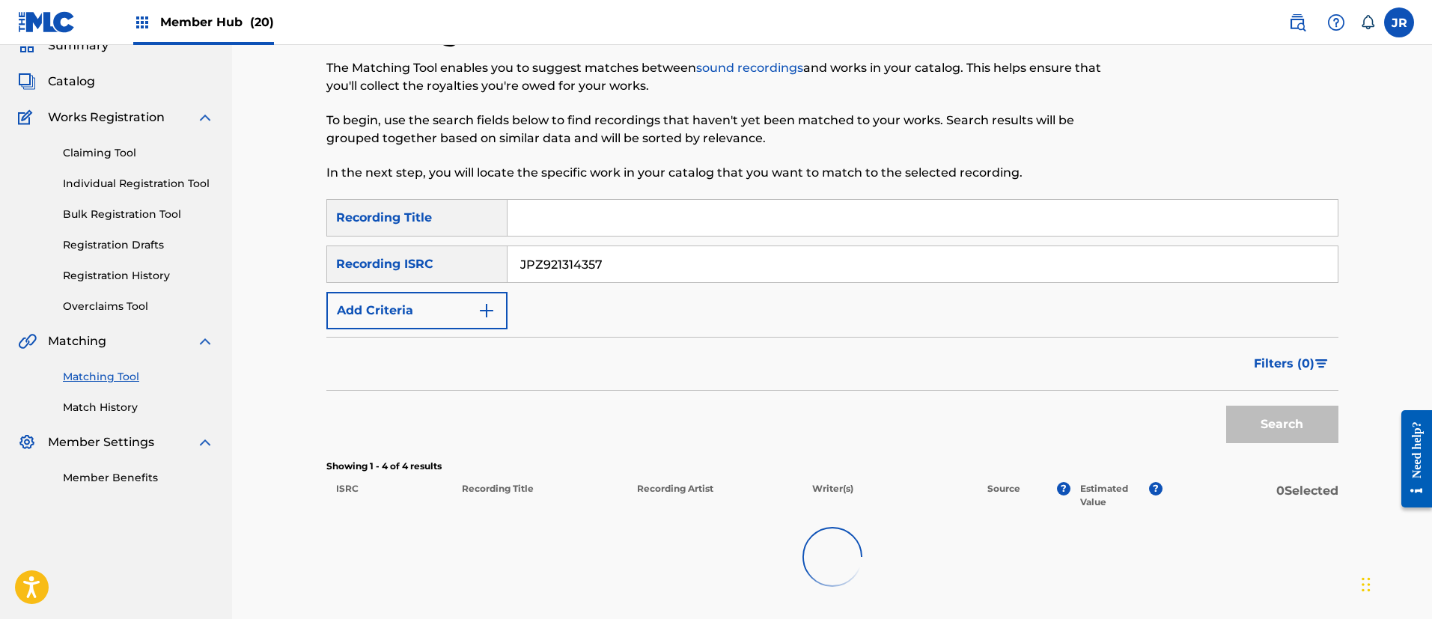
scroll to position [200, 0]
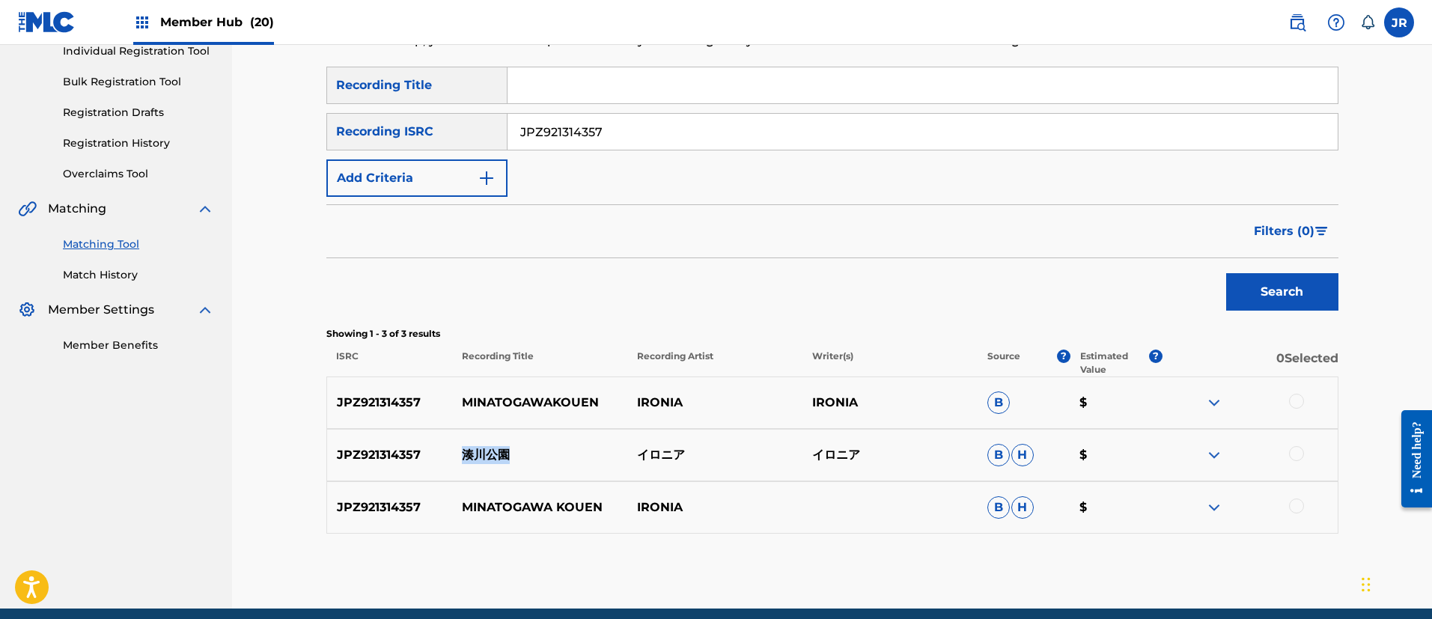
drag, startPoint x: 538, startPoint y: 449, endPoint x: 462, endPoint y: 454, distance: 76.5
click at [462, 454] on p "湊川公園" at bounding box center [539, 455] width 175 height 18
copy p "湊川公園"
drag, startPoint x: 654, startPoint y: 456, endPoint x: 620, endPoint y: 456, distance: 33.7
click at [620, 456] on div "JPZ921314357 [GEOGRAPHIC_DATA] イロニア B H $" at bounding box center [832, 455] width 1012 height 52
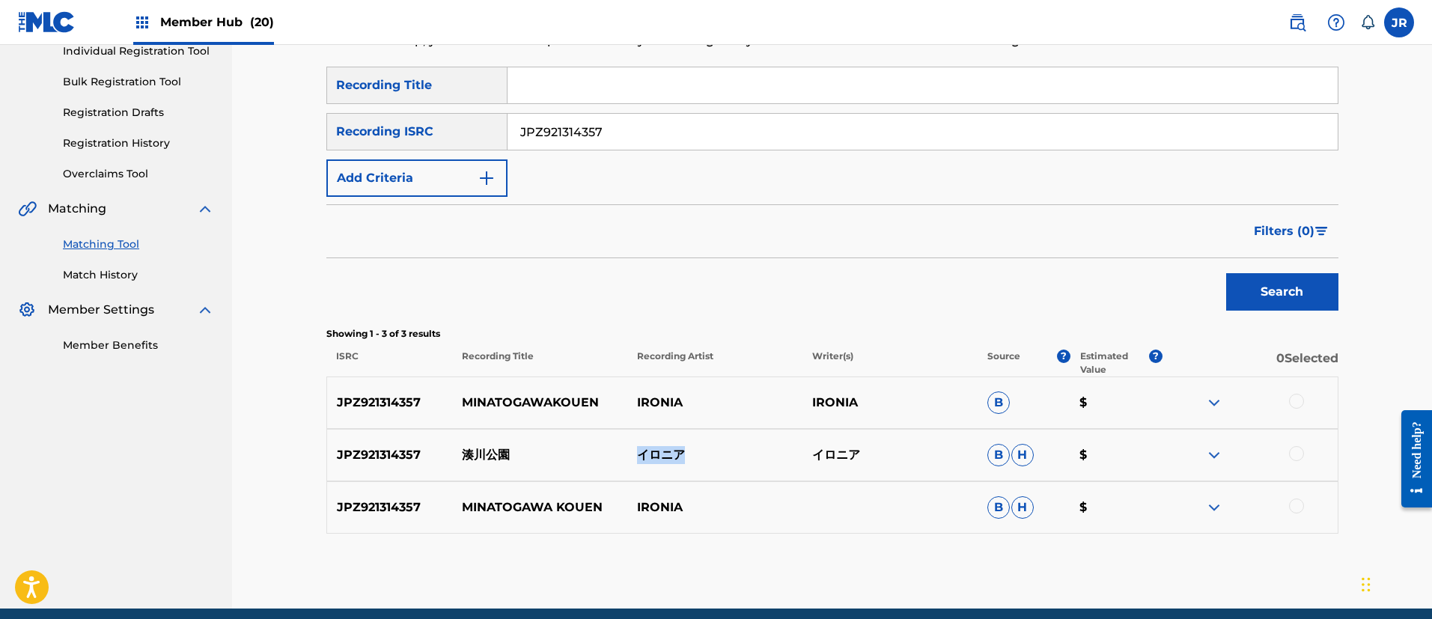
copy div "[GEOGRAPHIC_DATA]"
click at [1296, 401] on div at bounding box center [1296, 401] width 15 height 15
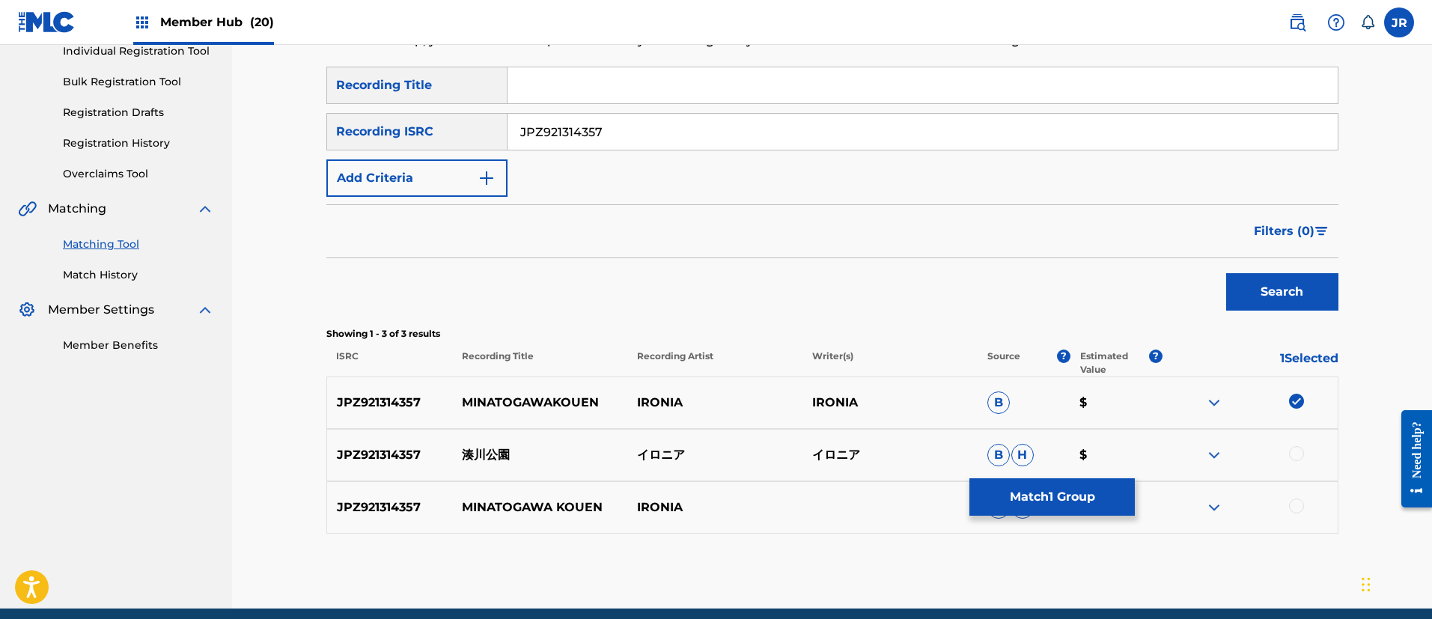
click at [1294, 452] on div at bounding box center [1296, 453] width 15 height 15
click at [1296, 508] on div at bounding box center [1296, 506] width 15 height 15
click at [1092, 497] on button "Match 3 Groups" at bounding box center [1052, 496] width 165 height 37
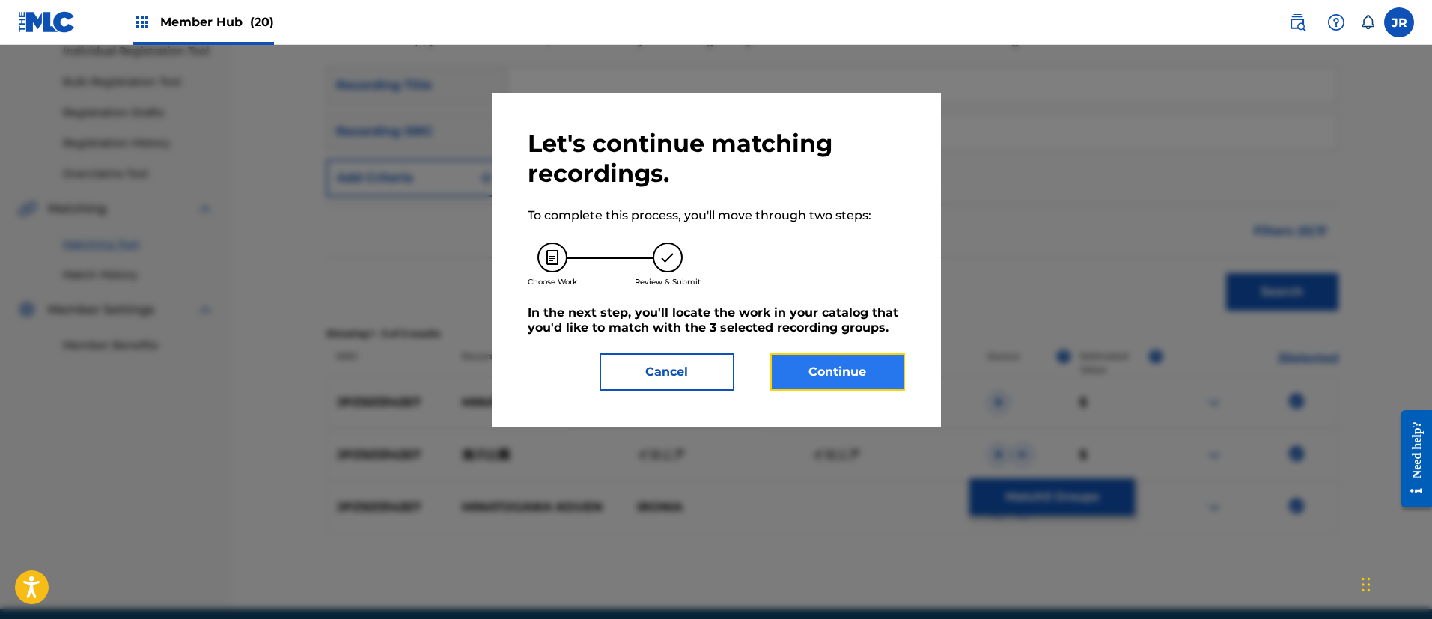
click at [849, 376] on button "Continue" at bounding box center [837, 371] width 135 height 37
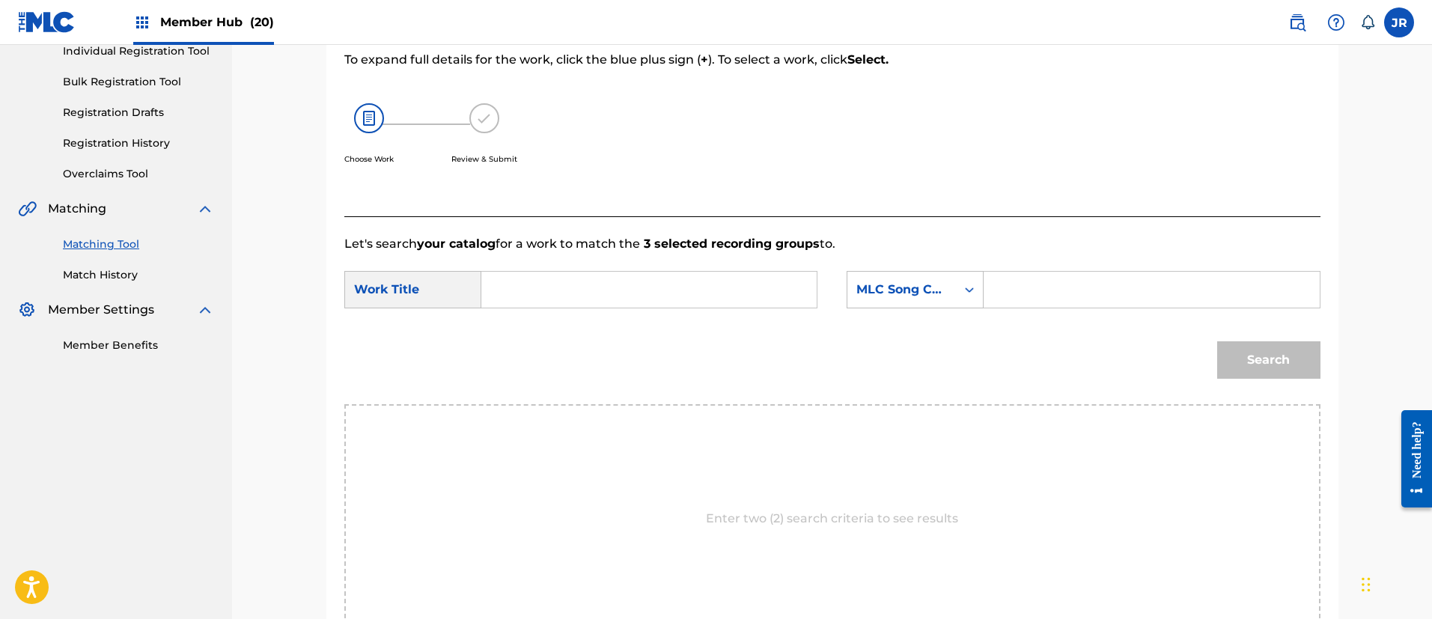
click at [602, 300] on input "Search Form" at bounding box center [649, 290] width 310 height 36
paste input "Minatogawa Kouen"
type input "Minatogawa Kouen"
click at [1047, 298] on input "Search Form" at bounding box center [1152, 290] width 310 height 36
paste input "MV6VSM"
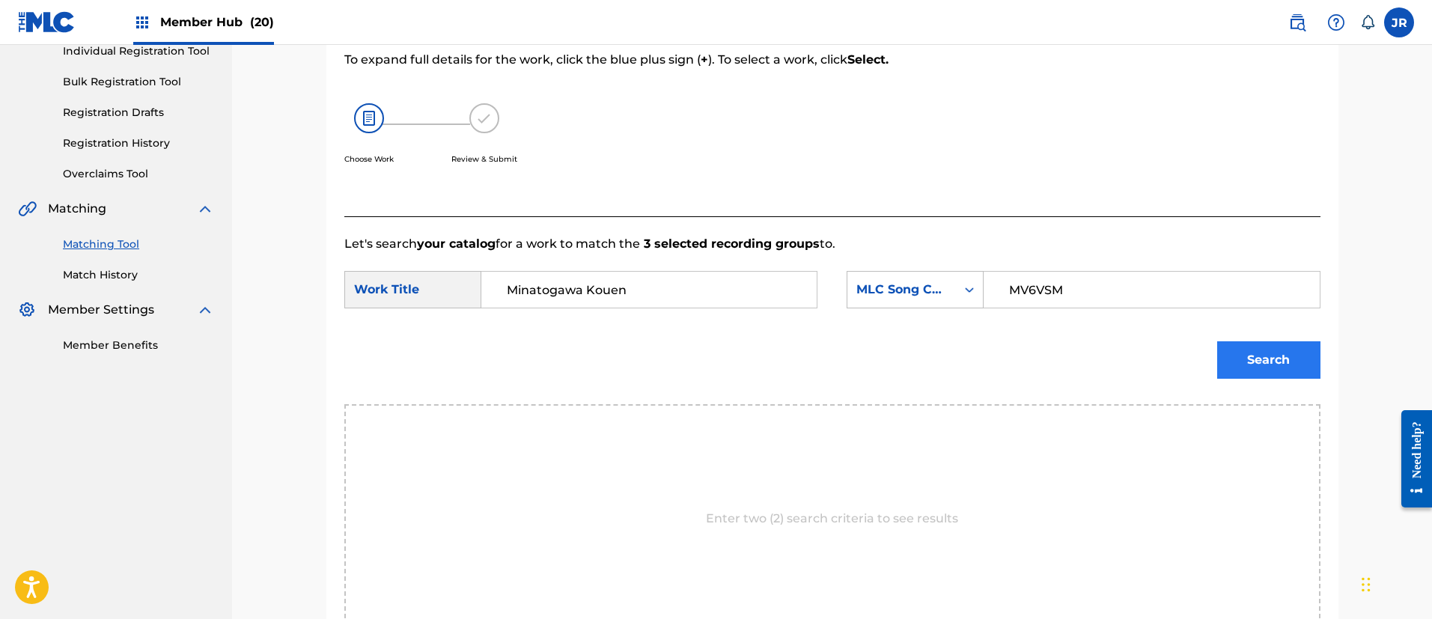
type input "MV6VSM"
drag, startPoint x: 1271, startPoint y: 357, endPoint x: 1256, endPoint y: 348, distance: 17.5
click at [1269, 357] on button "Search" at bounding box center [1268, 359] width 103 height 37
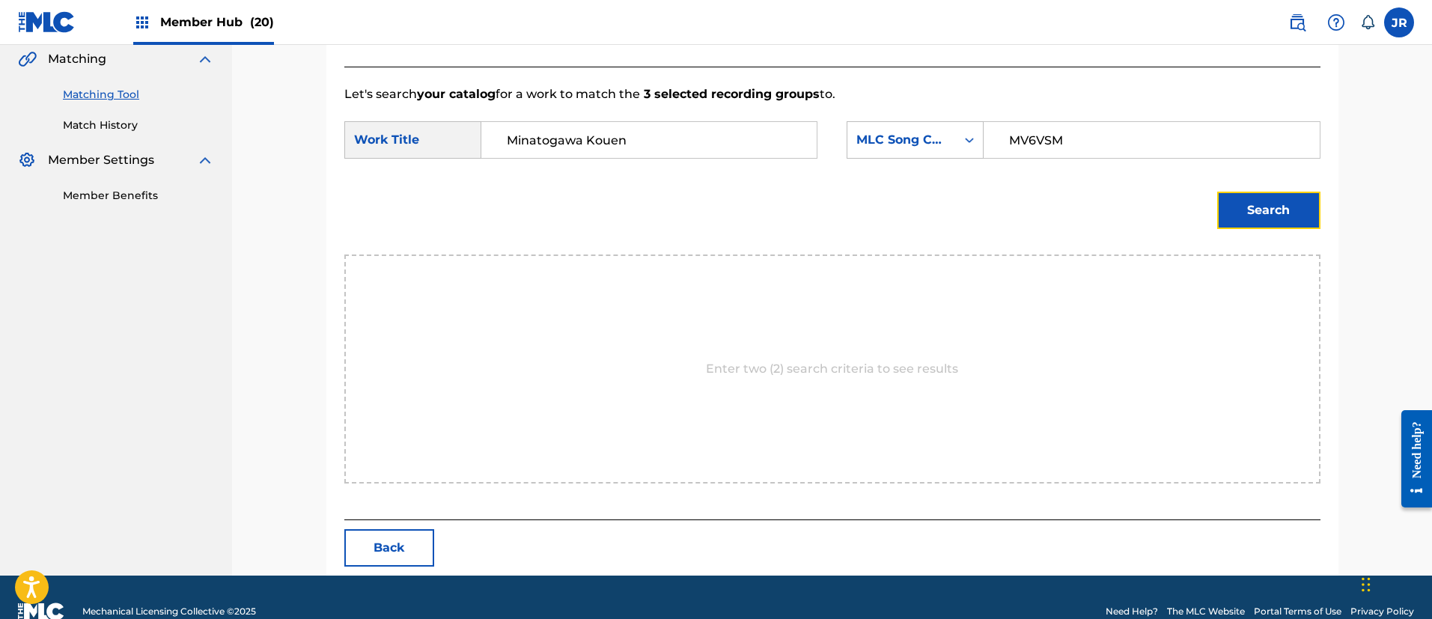
scroll to position [378, 0]
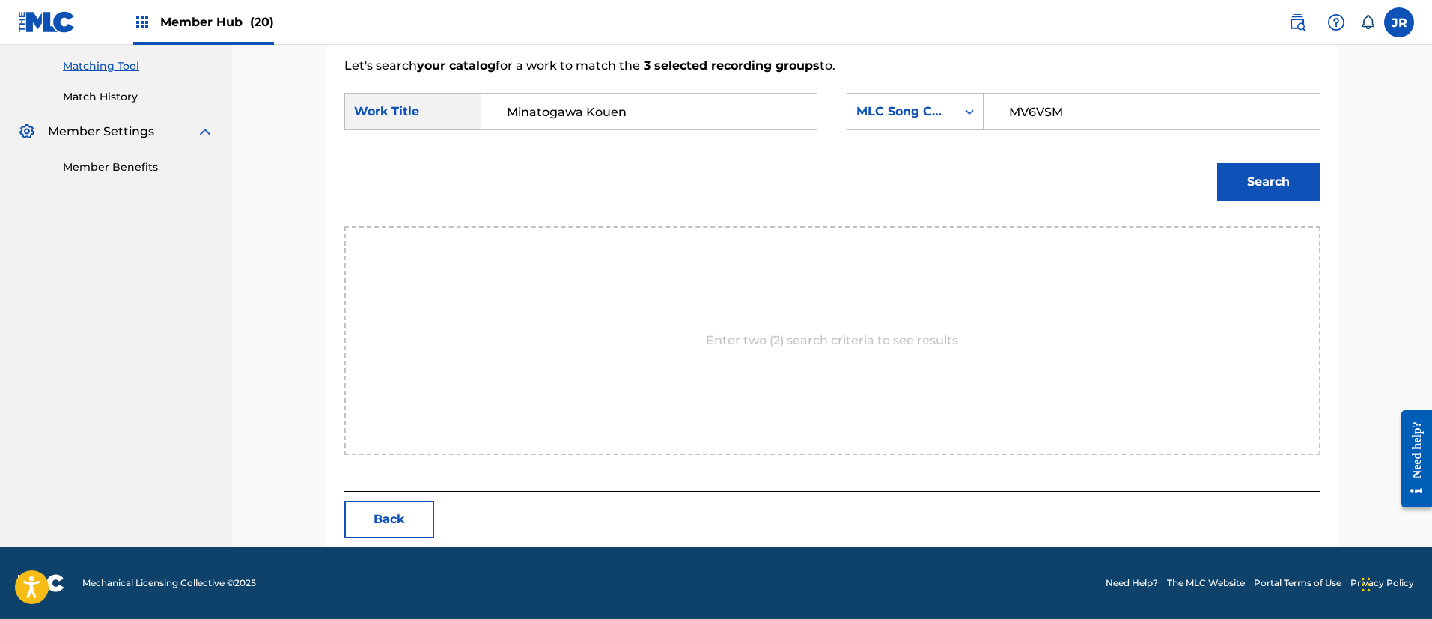
click at [1100, 195] on div "Search" at bounding box center [832, 187] width 976 height 78
click at [1239, 187] on button "Search" at bounding box center [1268, 181] width 103 height 37
click at [1007, 178] on div "Search" at bounding box center [832, 187] width 976 height 78
click at [1142, 108] on input "MV6VSM" at bounding box center [1152, 112] width 310 height 36
click at [717, 120] on input "Minatogawa Kouen" at bounding box center [649, 112] width 310 height 36
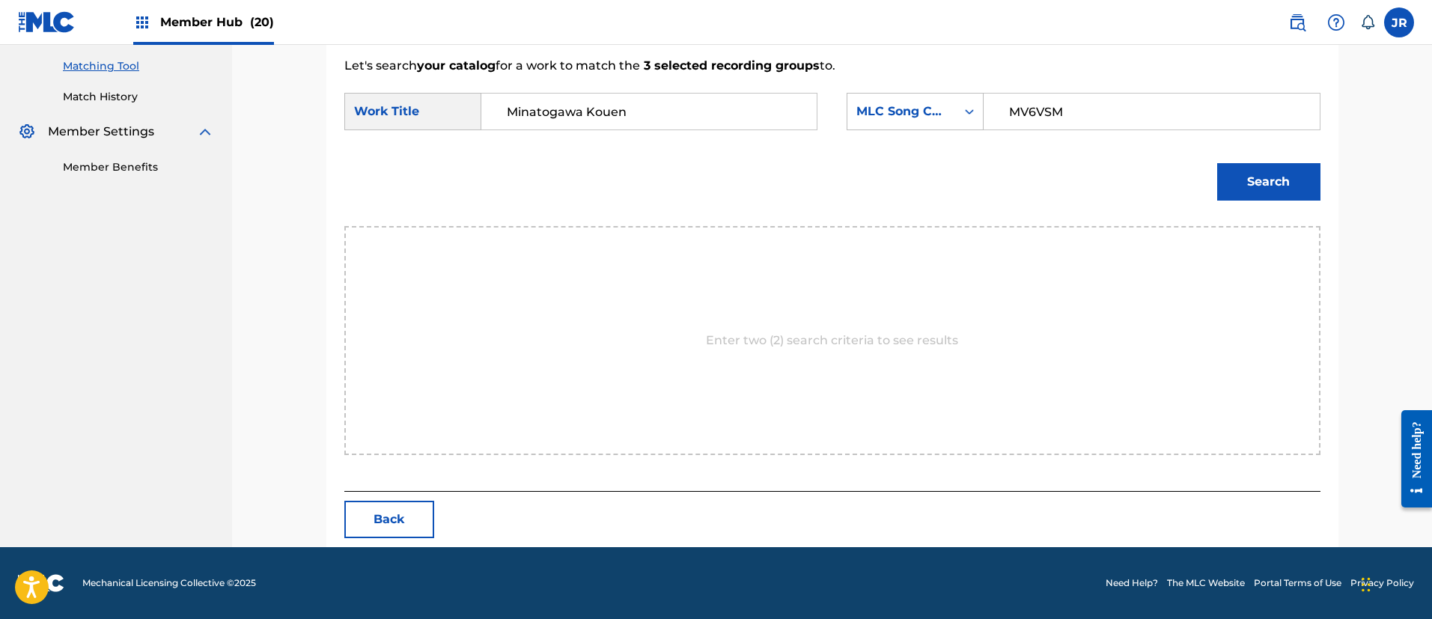
click at [988, 165] on div "Search" at bounding box center [832, 187] width 976 height 78
click at [1079, 115] on input "MV6VSM" at bounding box center [1152, 112] width 310 height 36
click at [1078, 115] on input "MV6VSM" at bounding box center [1152, 112] width 310 height 36
click at [1260, 186] on button "Search" at bounding box center [1268, 181] width 103 height 37
click at [374, 523] on button "Back" at bounding box center [389, 519] width 90 height 37
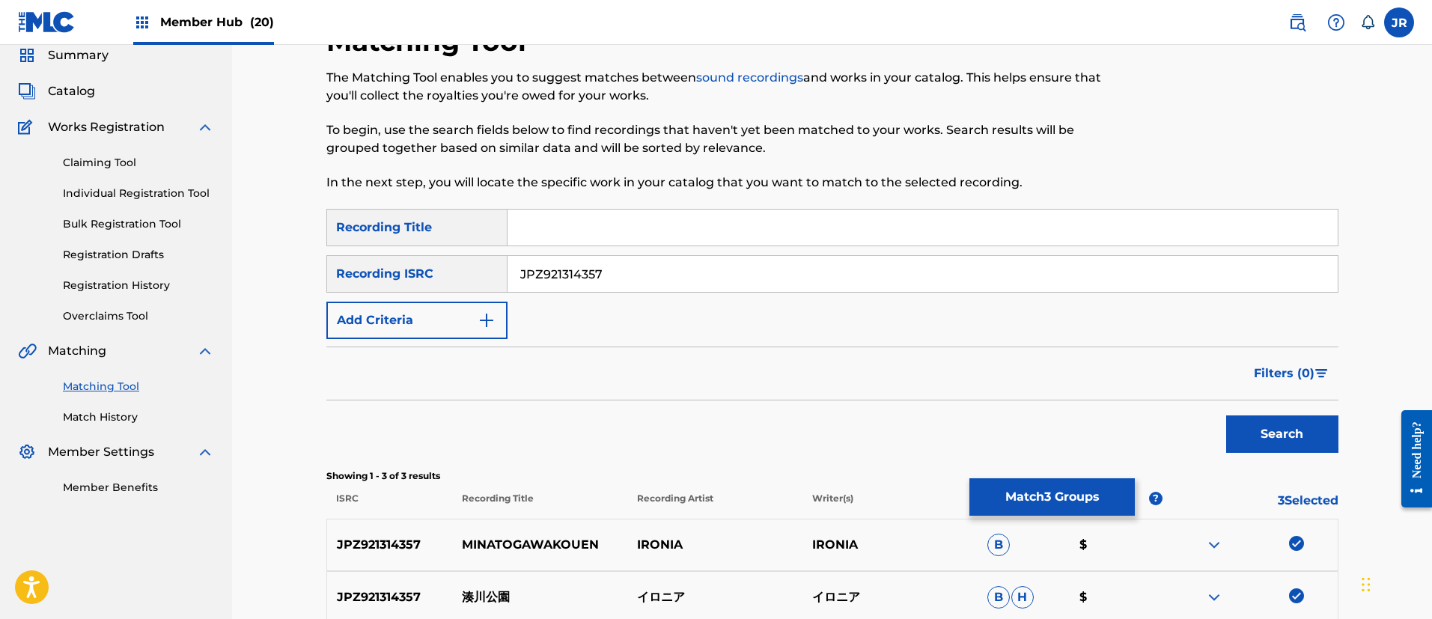
scroll to position [0, 0]
